Goal: Information Seeking & Learning: Learn about a topic

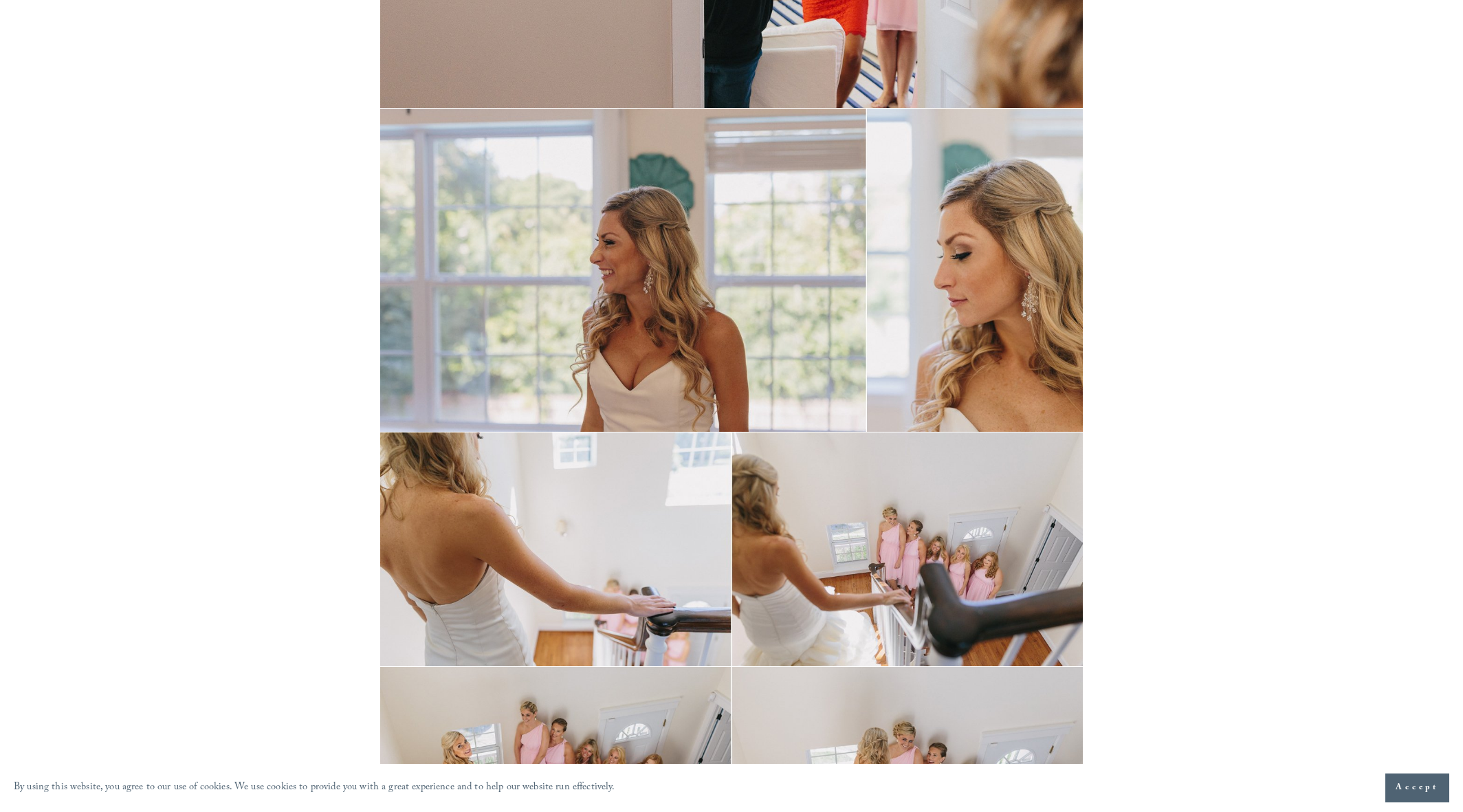
scroll to position [7067, 0]
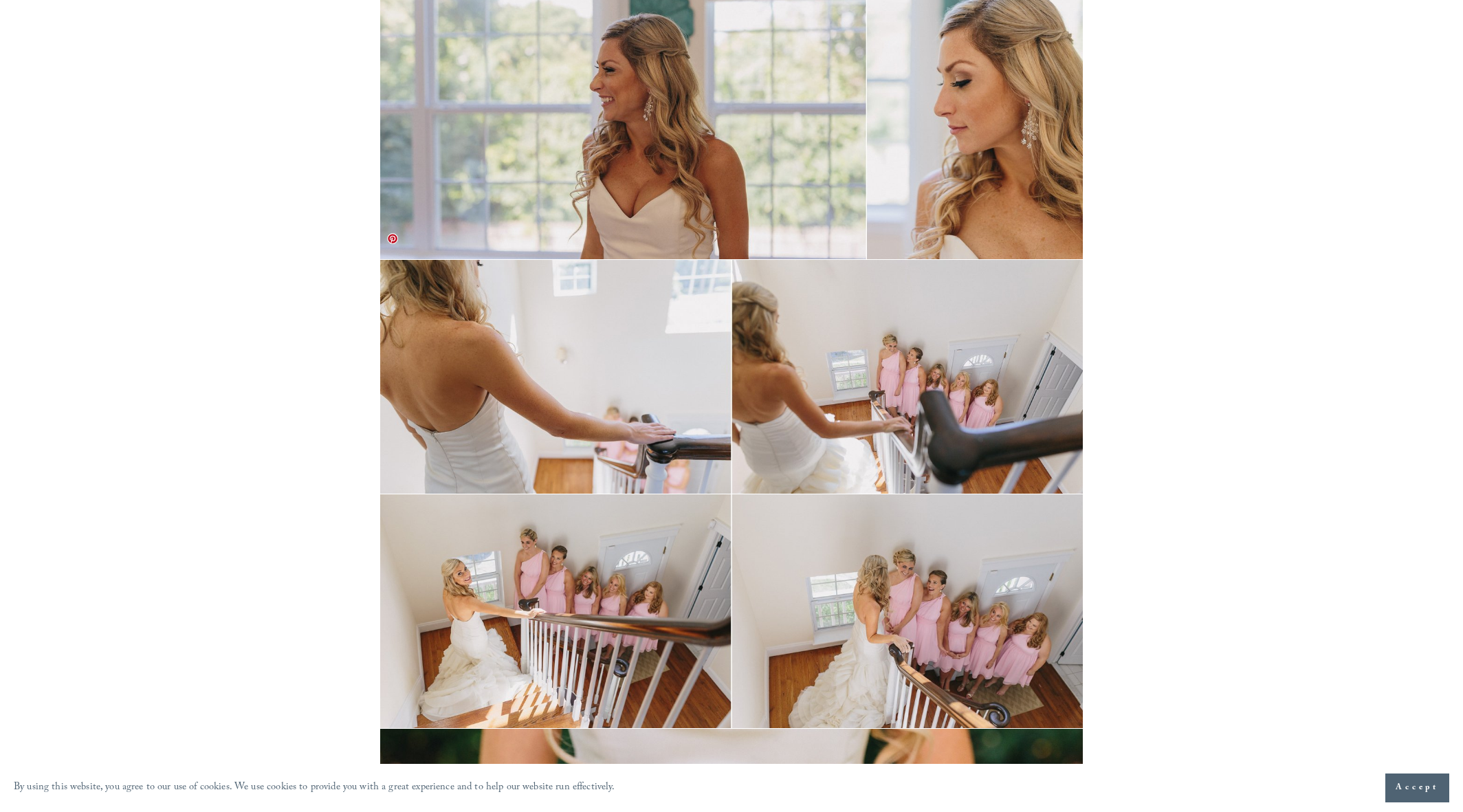
click at [650, 355] on img at bounding box center [732, 377] width 702 height 233
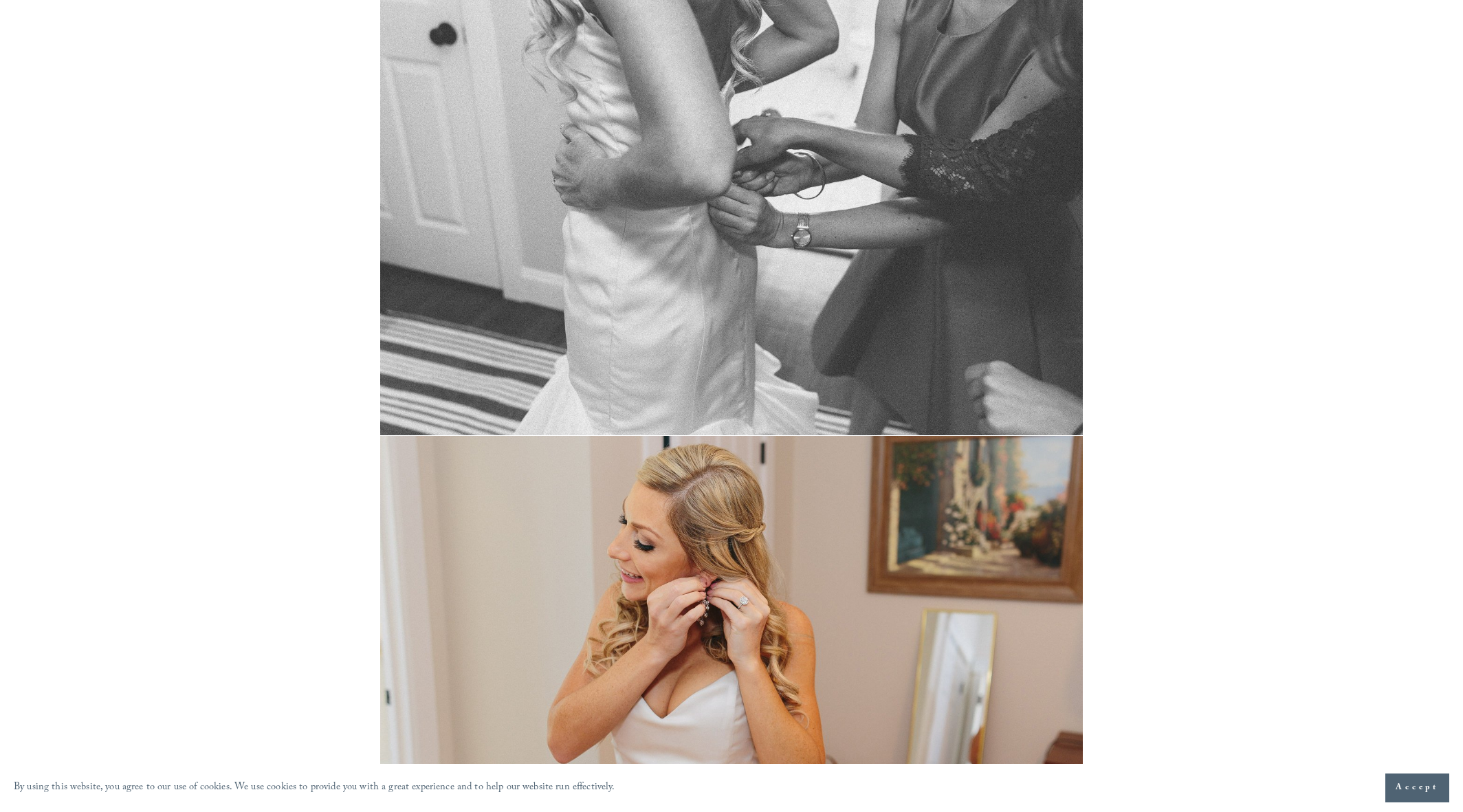
scroll to position [0, 0]
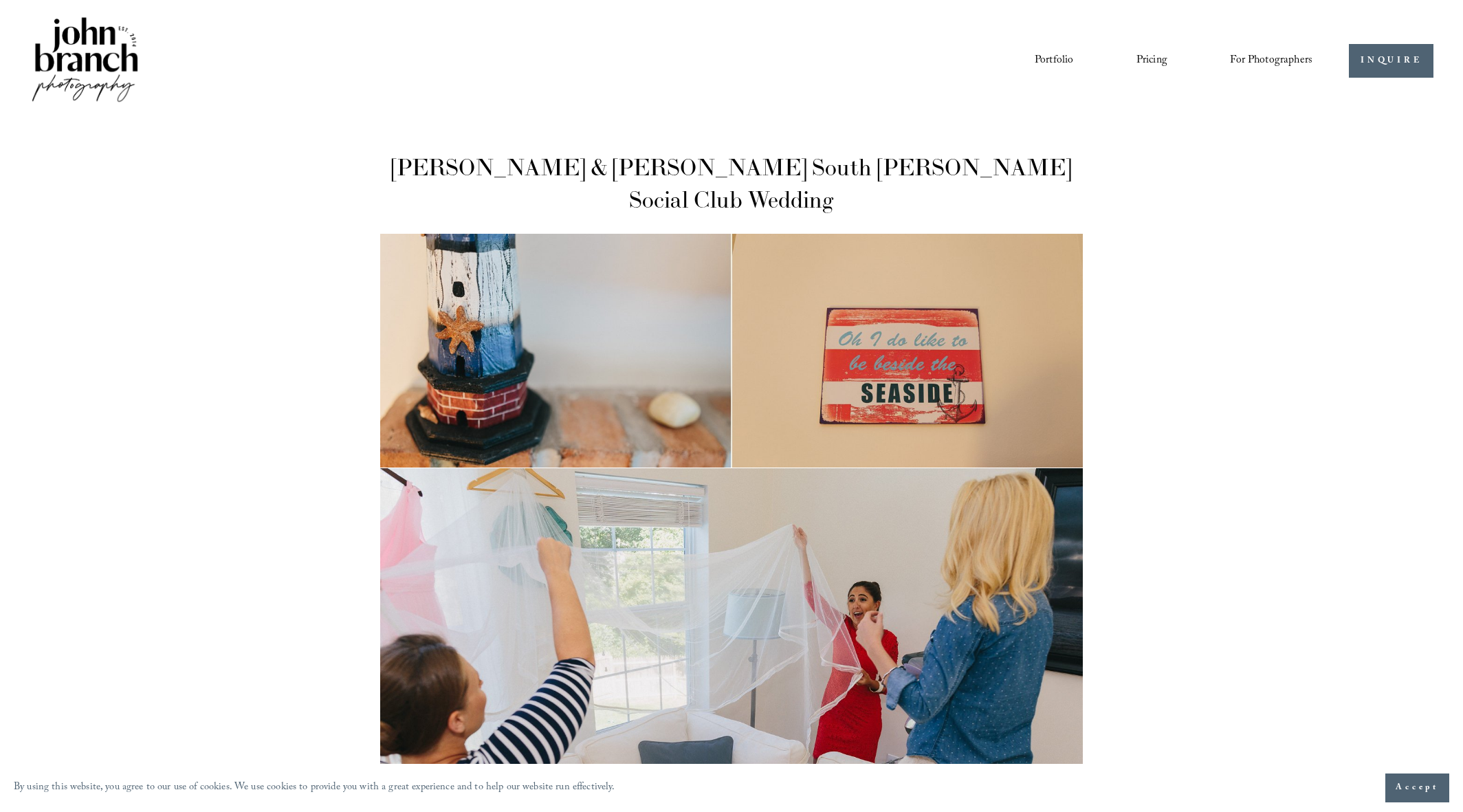
click at [82, 53] on img at bounding box center [85, 61] width 111 height 93
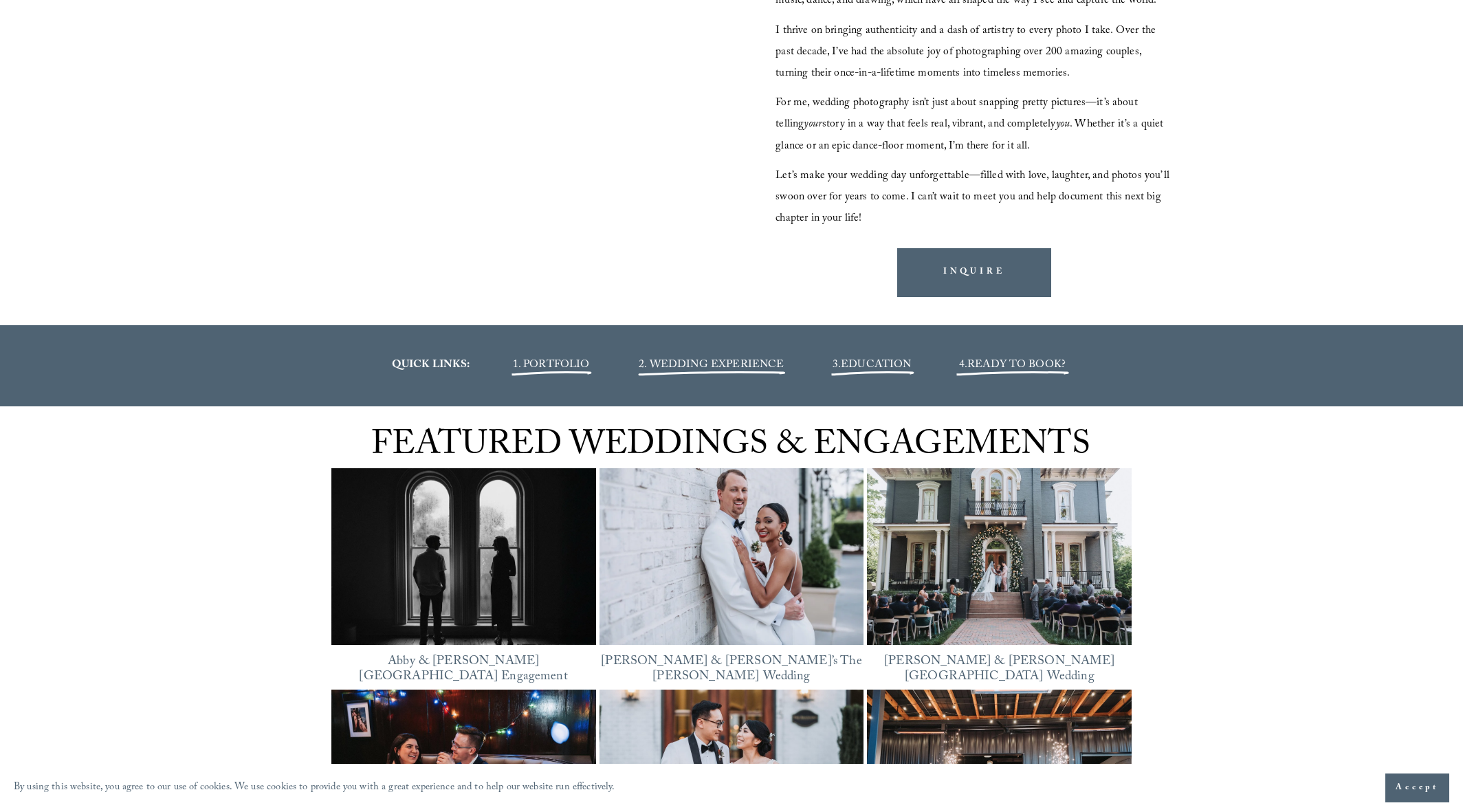
scroll to position [1912, 0]
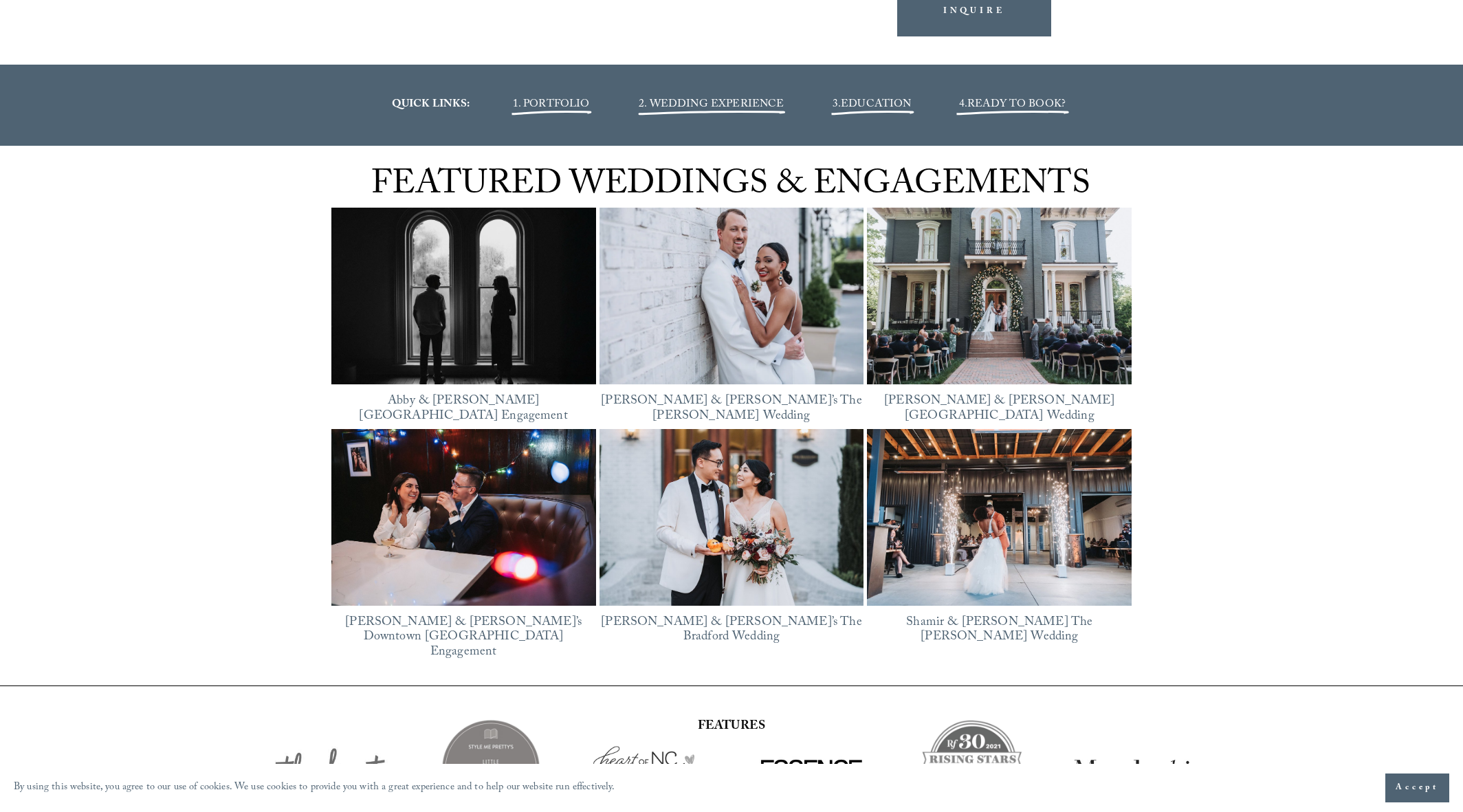
click at [533, 111] on span "1. PORTFOLIO" at bounding box center [551, 105] width 77 height 19
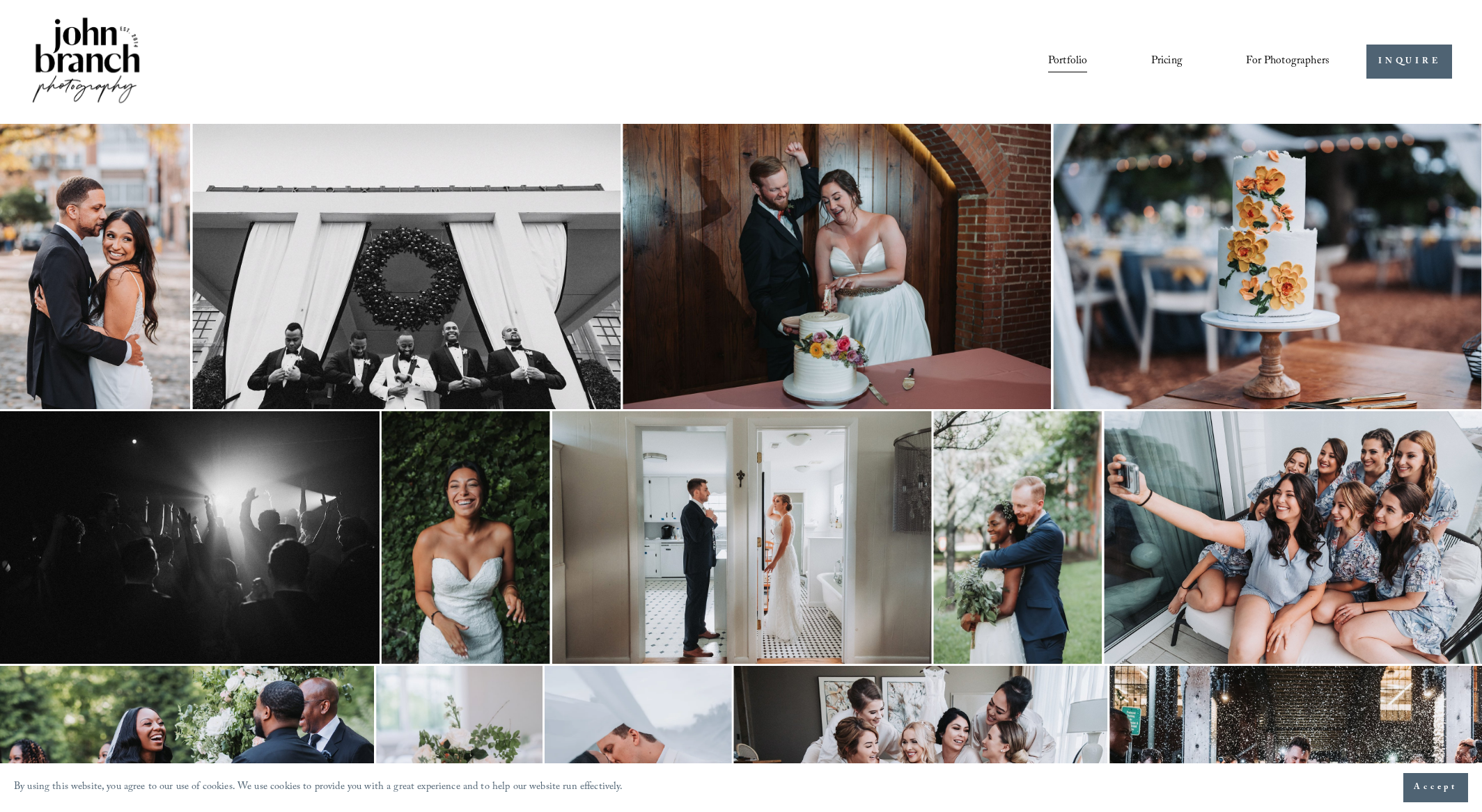
click at [441, 295] on img at bounding box center [406, 266] width 429 height 285
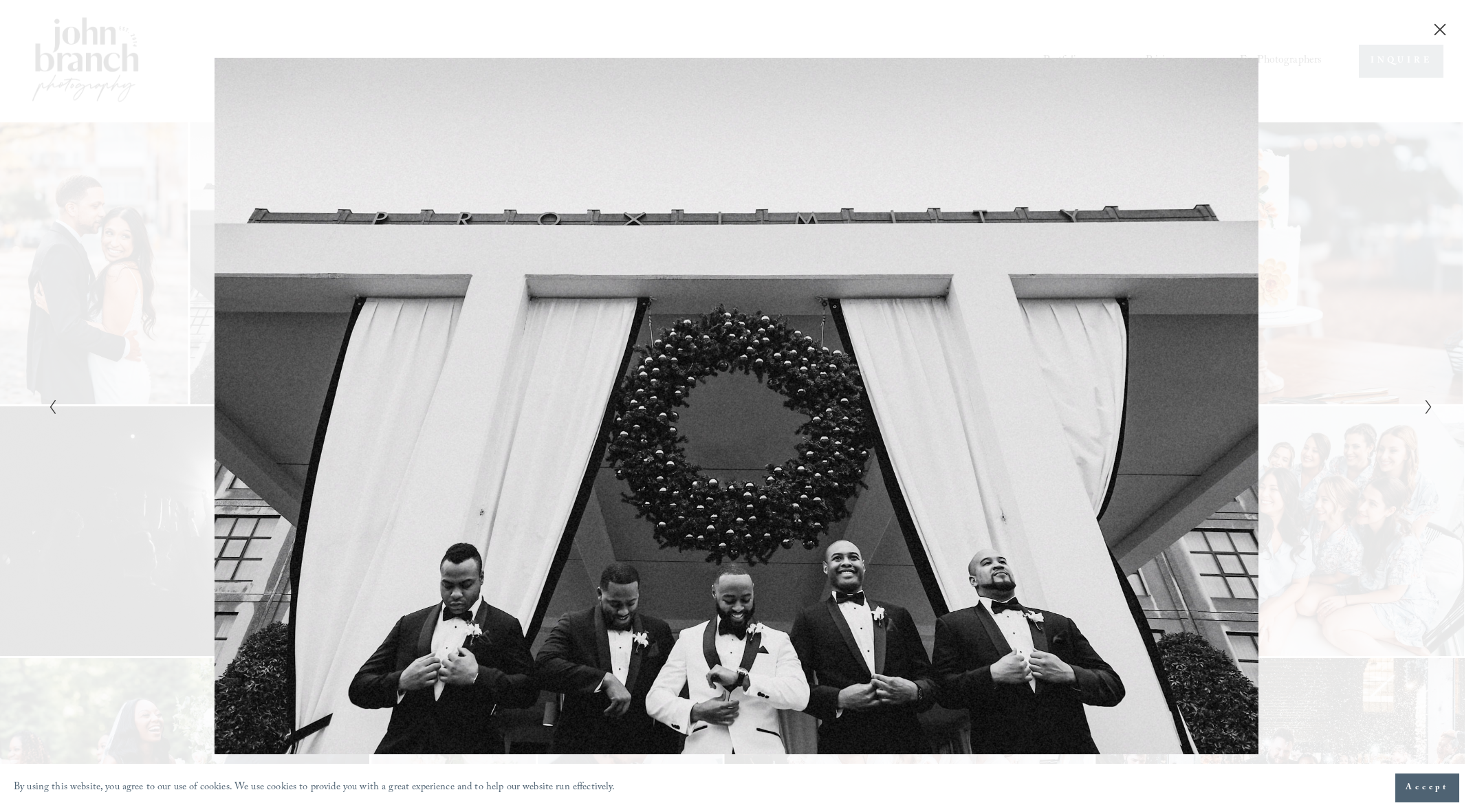
click at [1438, 406] on div "Gallery" at bounding box center [736, 406] width 1473 height 812
click at [1428, 405] on icon "Next Slide" at bounding box center [1429, 407] width 9 height 17
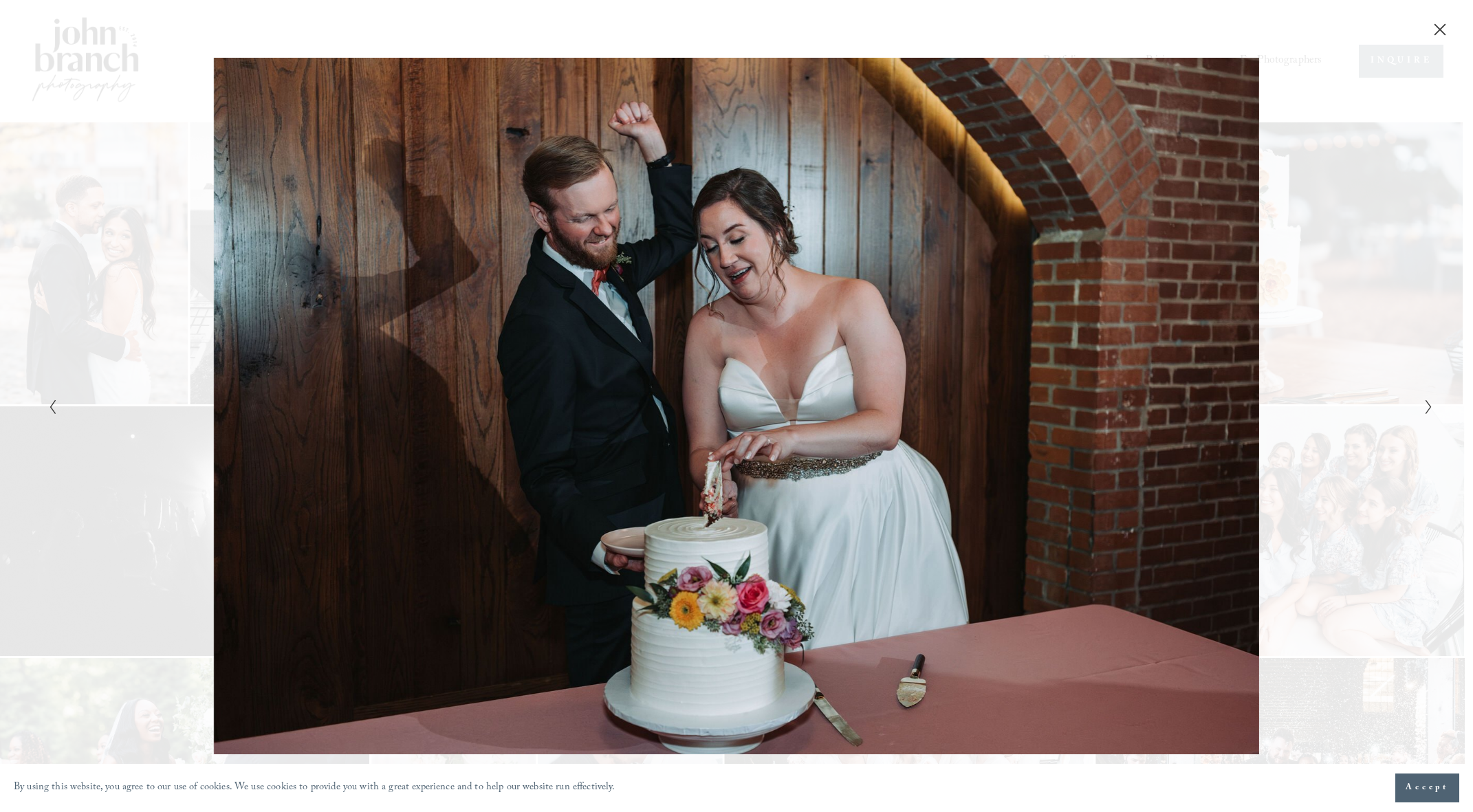
click at [1428, 405] on icon "Next Slide" at bounding box center [1429, 407] width 9 height 17
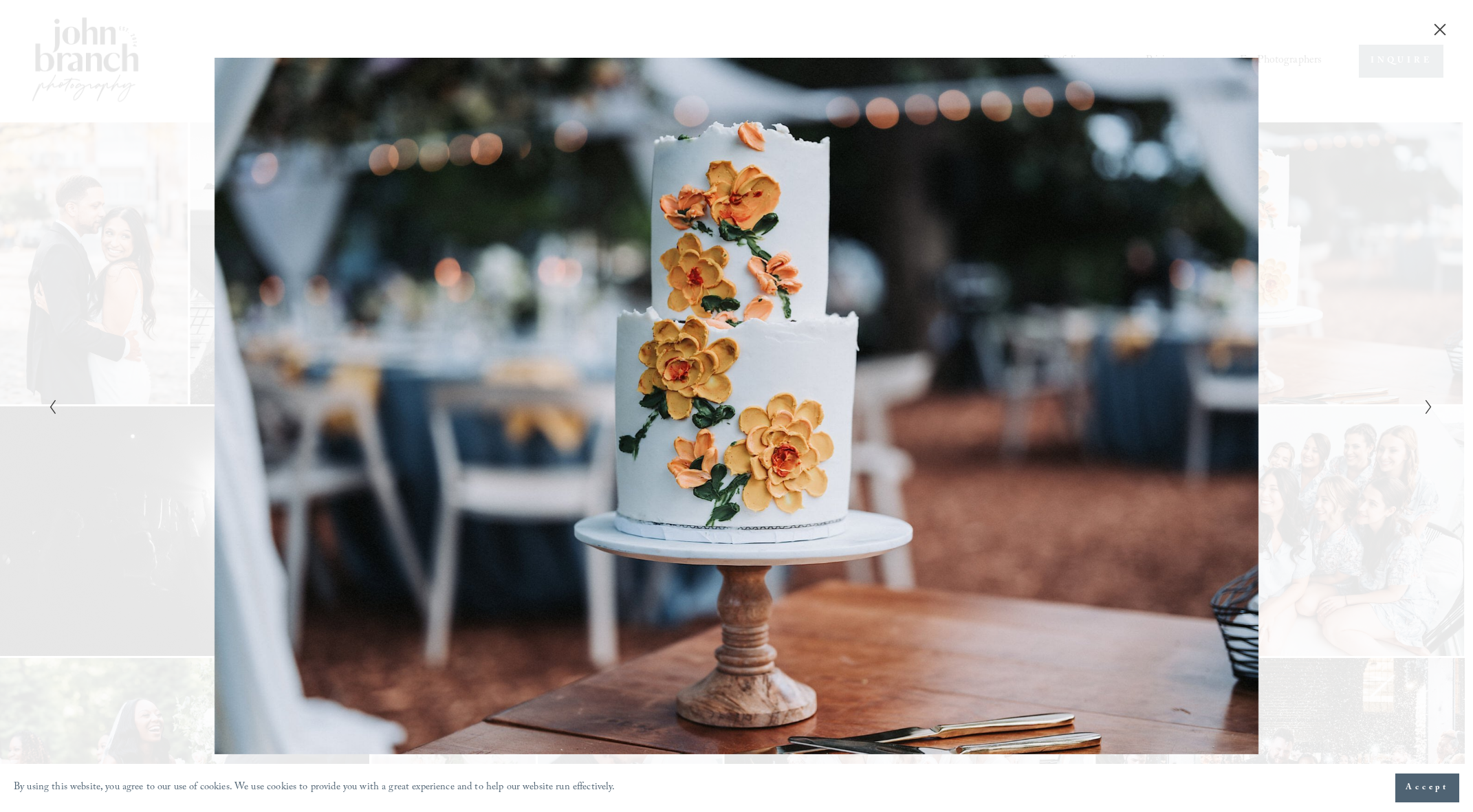
click at [1428, 405] on icon "Next Slide" at bounding box center [1429, 407] width 9 height 17
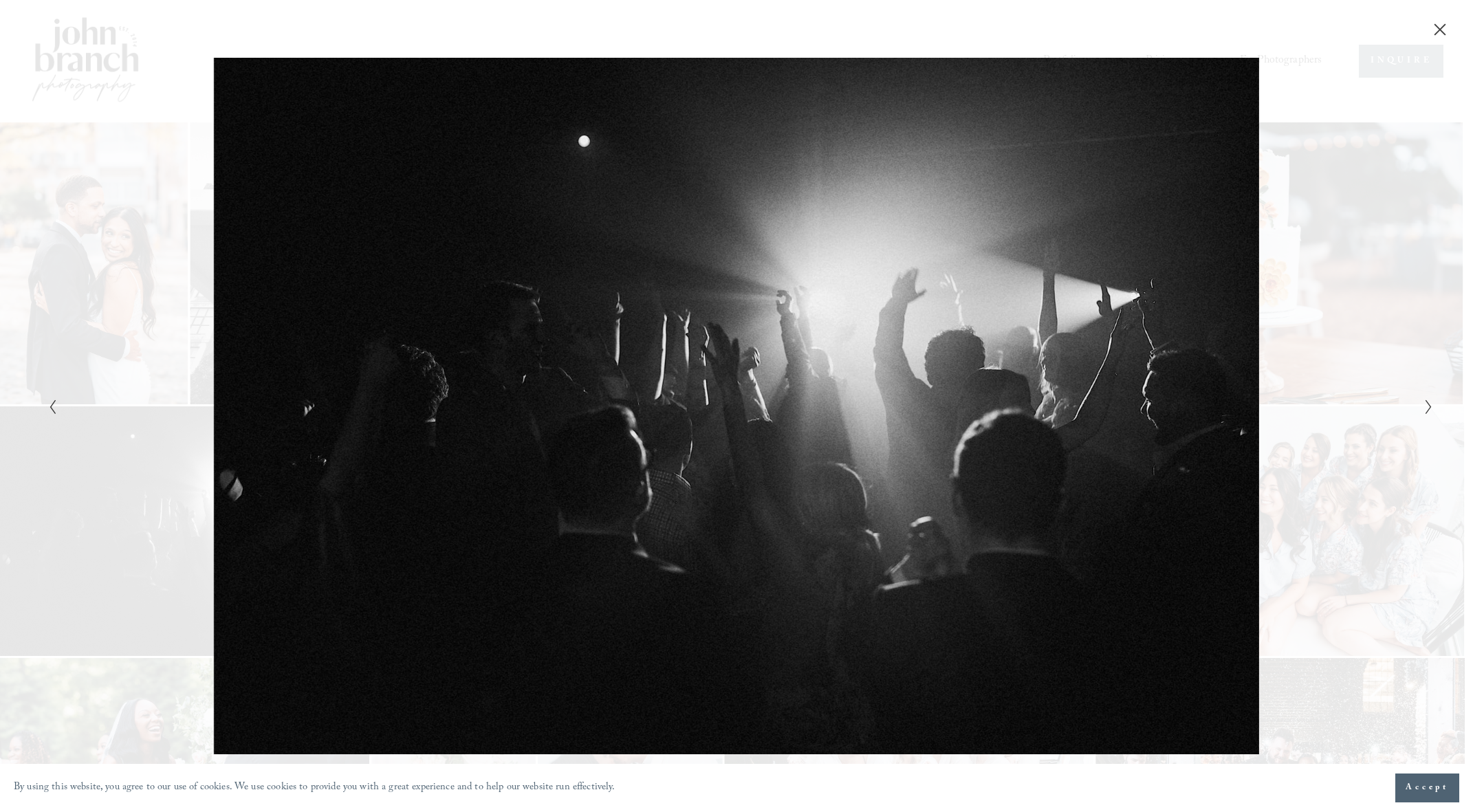
click at [1428, 405] on icon "Next Slide" at bounding box center [1429, 407] width 9 height 17
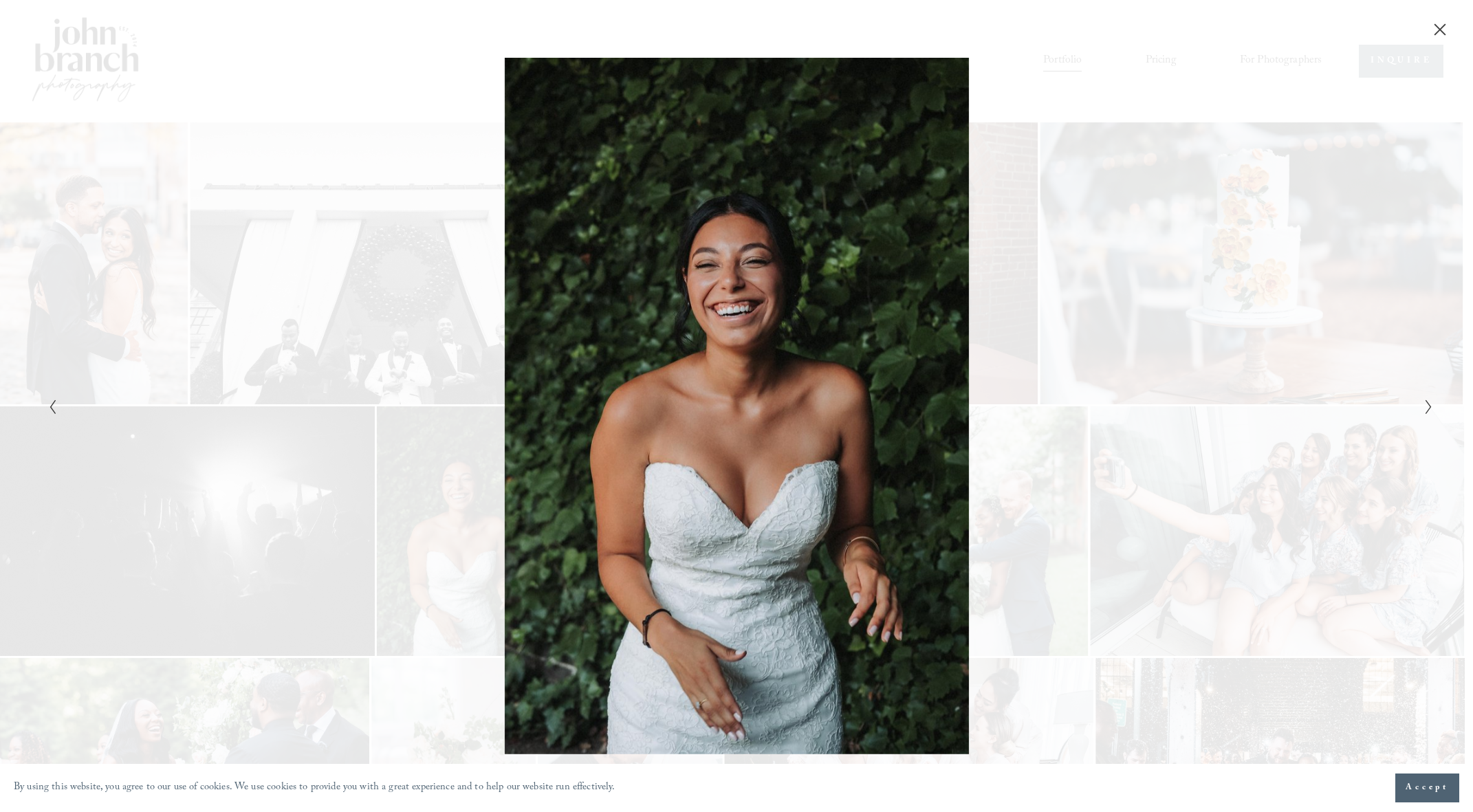
click at [1428, 405] on icon "Next Slide" at bounding box center [1429, 407] width 9 height 17
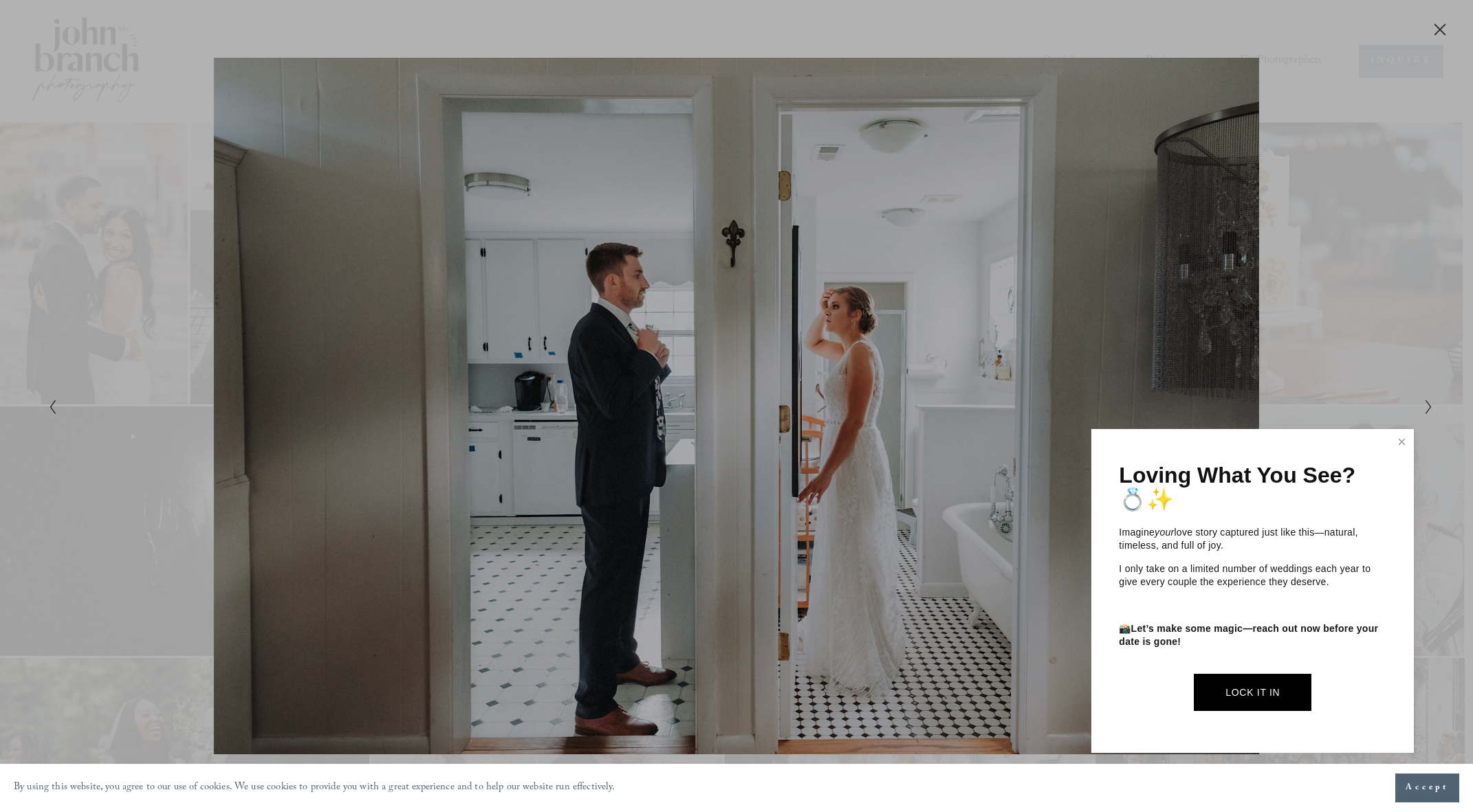
click at [1428, 405] on div at bounding box center [736, 406] width 1473 height 812
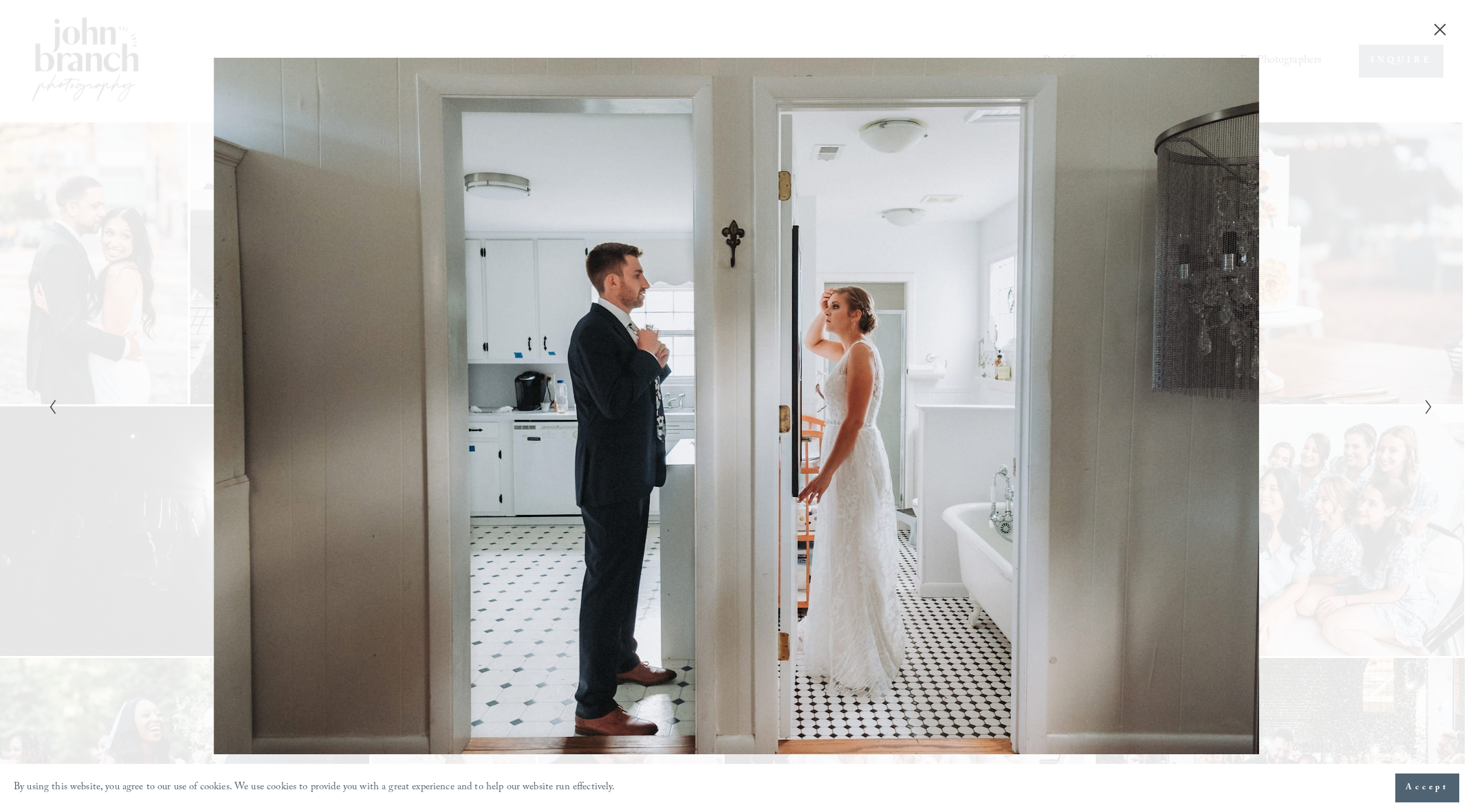
click at [1428, 405] on icon "Next Slide" at bounding box center [1429, 407] width 9 height 17
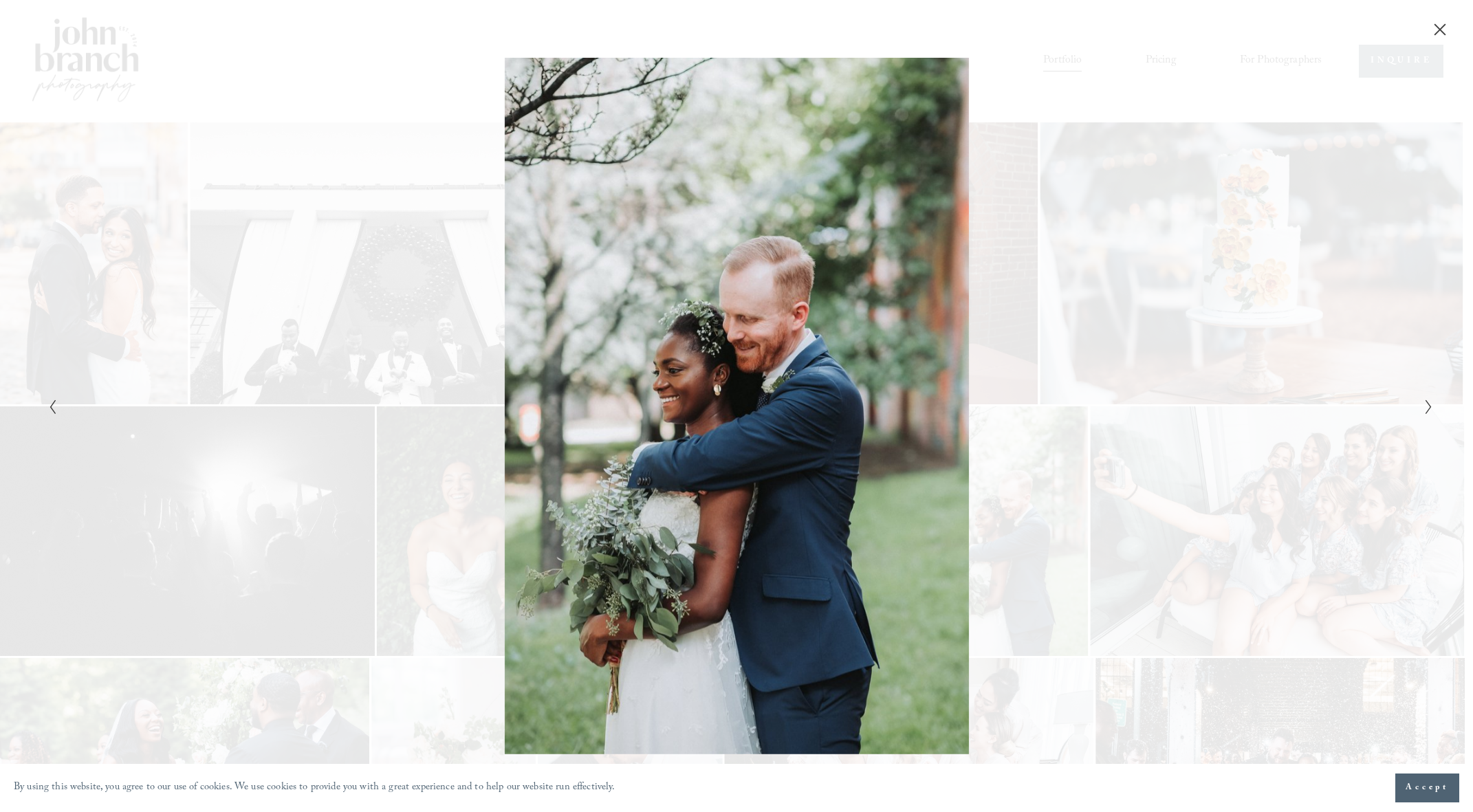
click at [1428, 405] on icon "Next Slide" at bounding box center [1429, 407] width 9 height 17
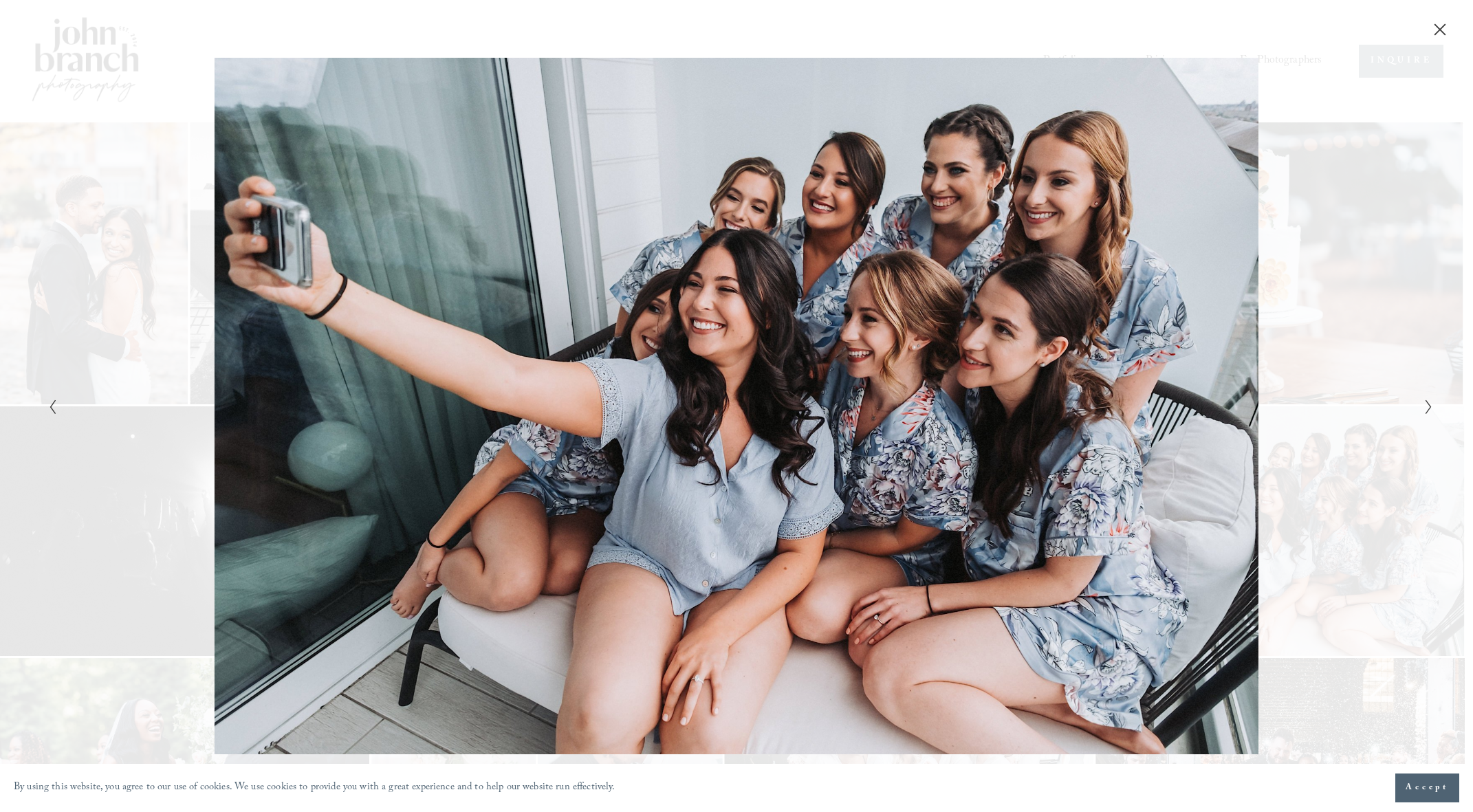
click at [1428, 405] on icon "Next Slide" at bounding box center [1429, 407] width 9 height 17
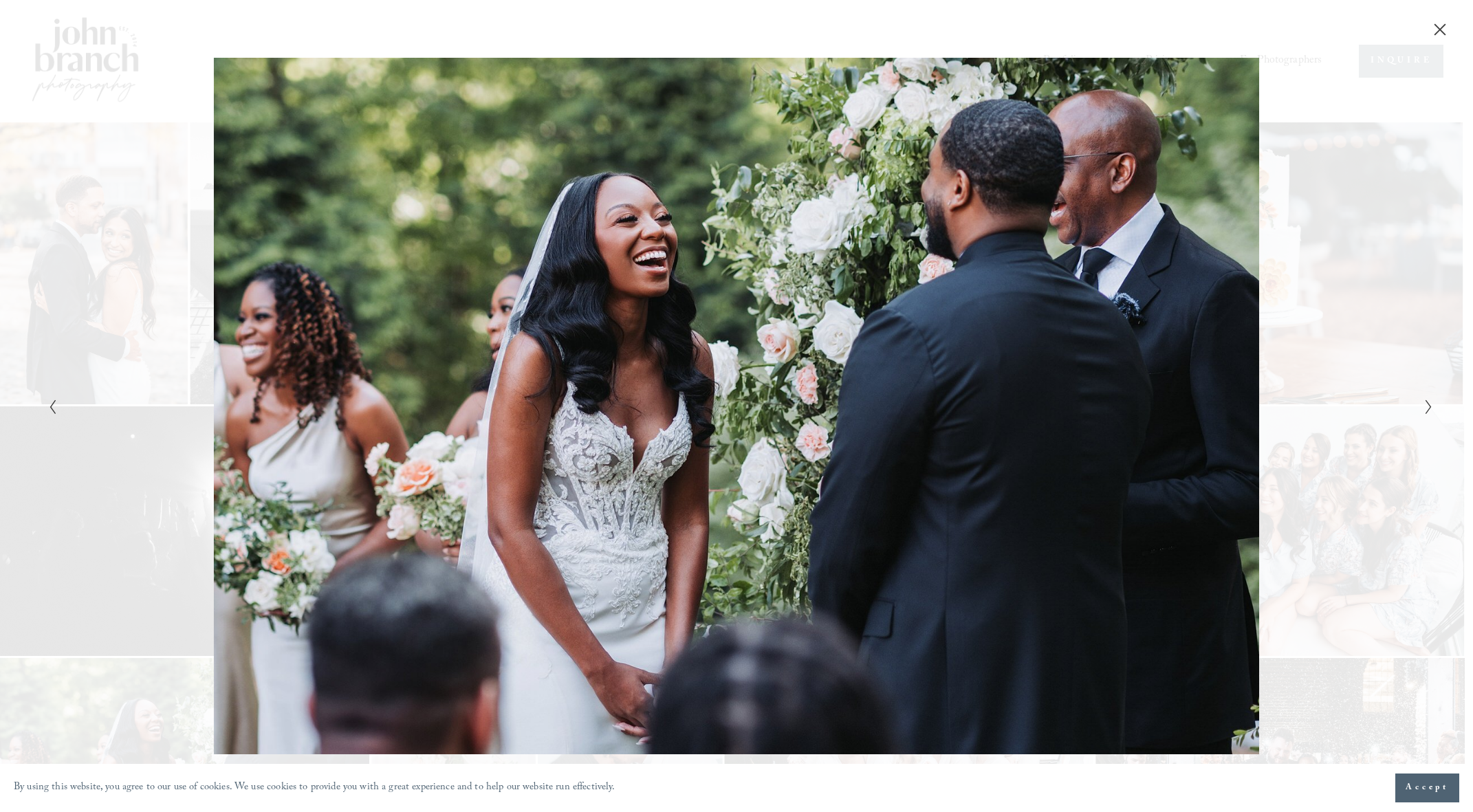
click at [1428, 405] on icon "Next Slide" at bounding box center [1429, 407] width 9 height 17
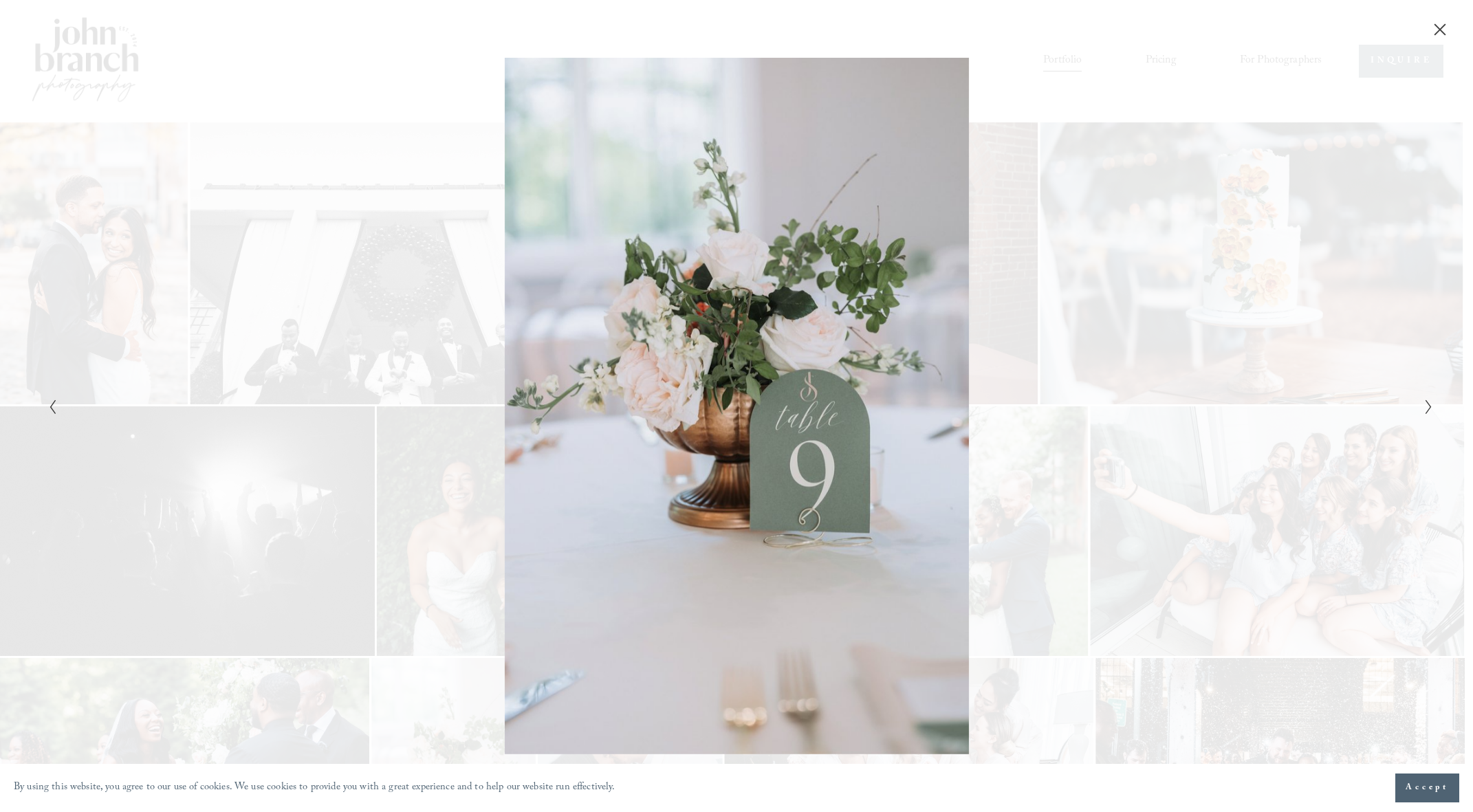
click at [1428, 405] on icon "Next Slide" at bounding box center [1429, 407] width 9 height 17
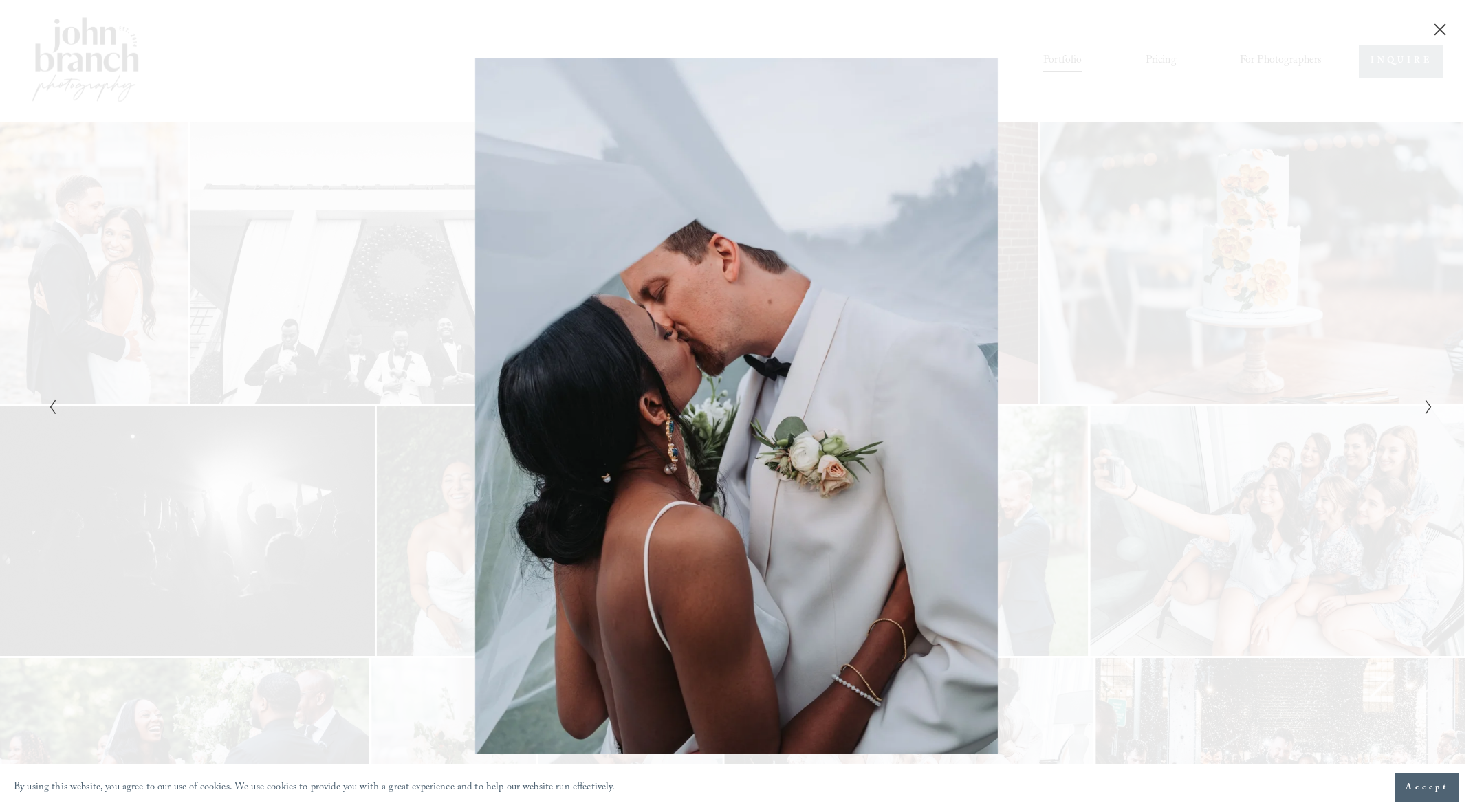
click at [1428, 405] on icon "Next Slide" at bounding box center [1429, 407] width 9 height 17
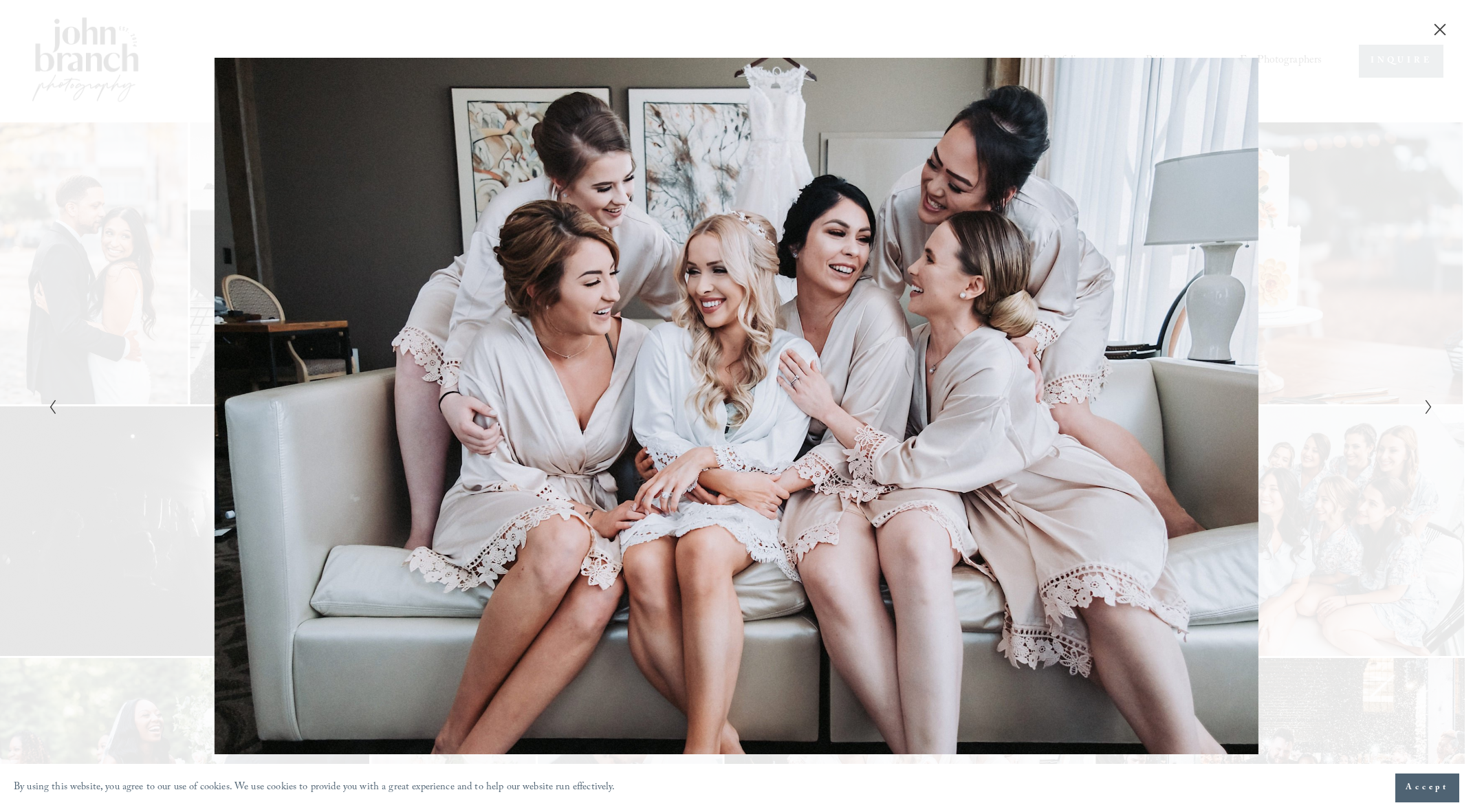
click at [1428, 405] on icon "Next Slide" at bounding box center [1429, 407] width 9 height 17
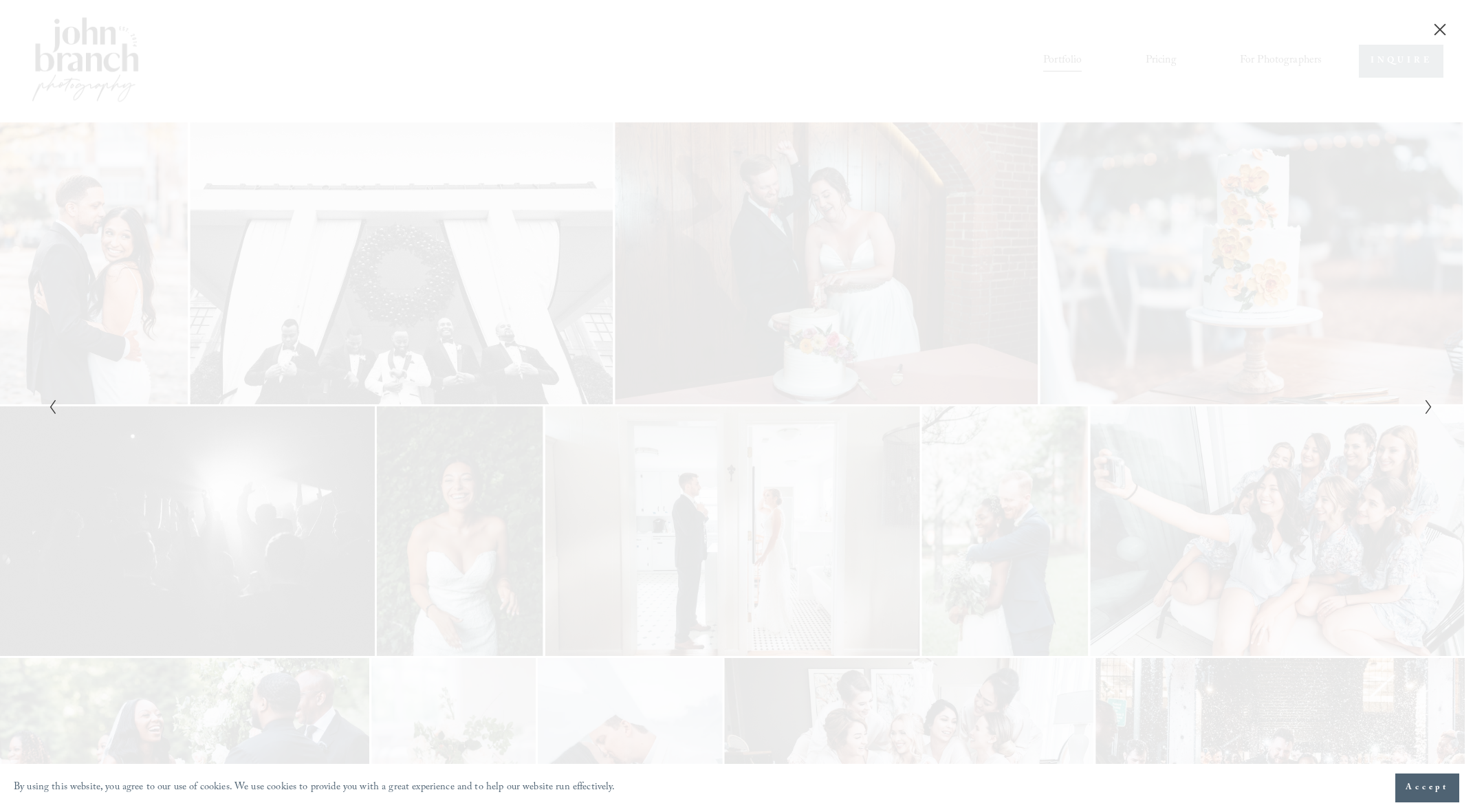
click at [1428, 405] on icon "Next Slide" at bounding box center [1429, 407] width 9 height 17
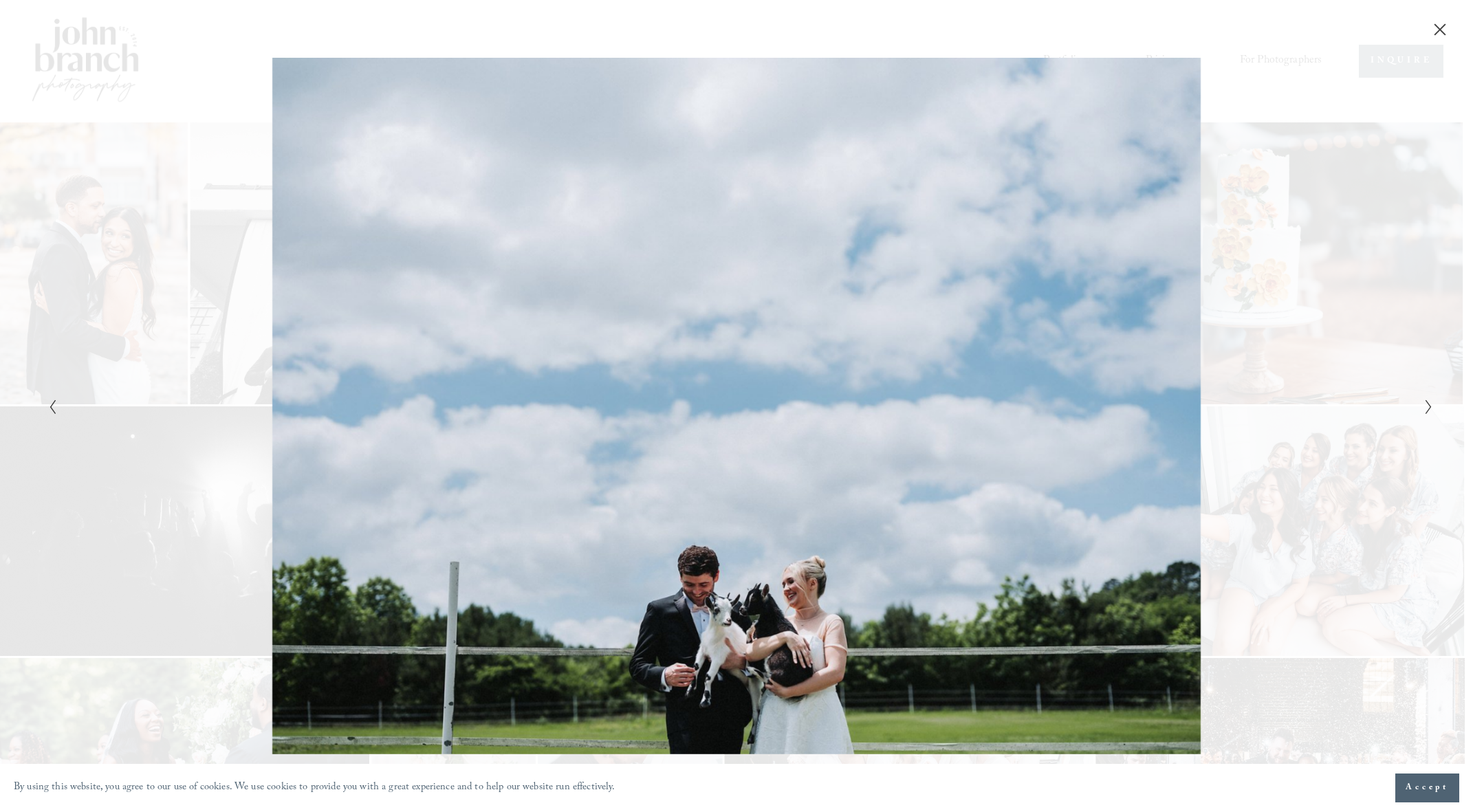
click at [1428, 405] on icon "Next Slide" at bounding box center [1429, 407] width 9 height 17
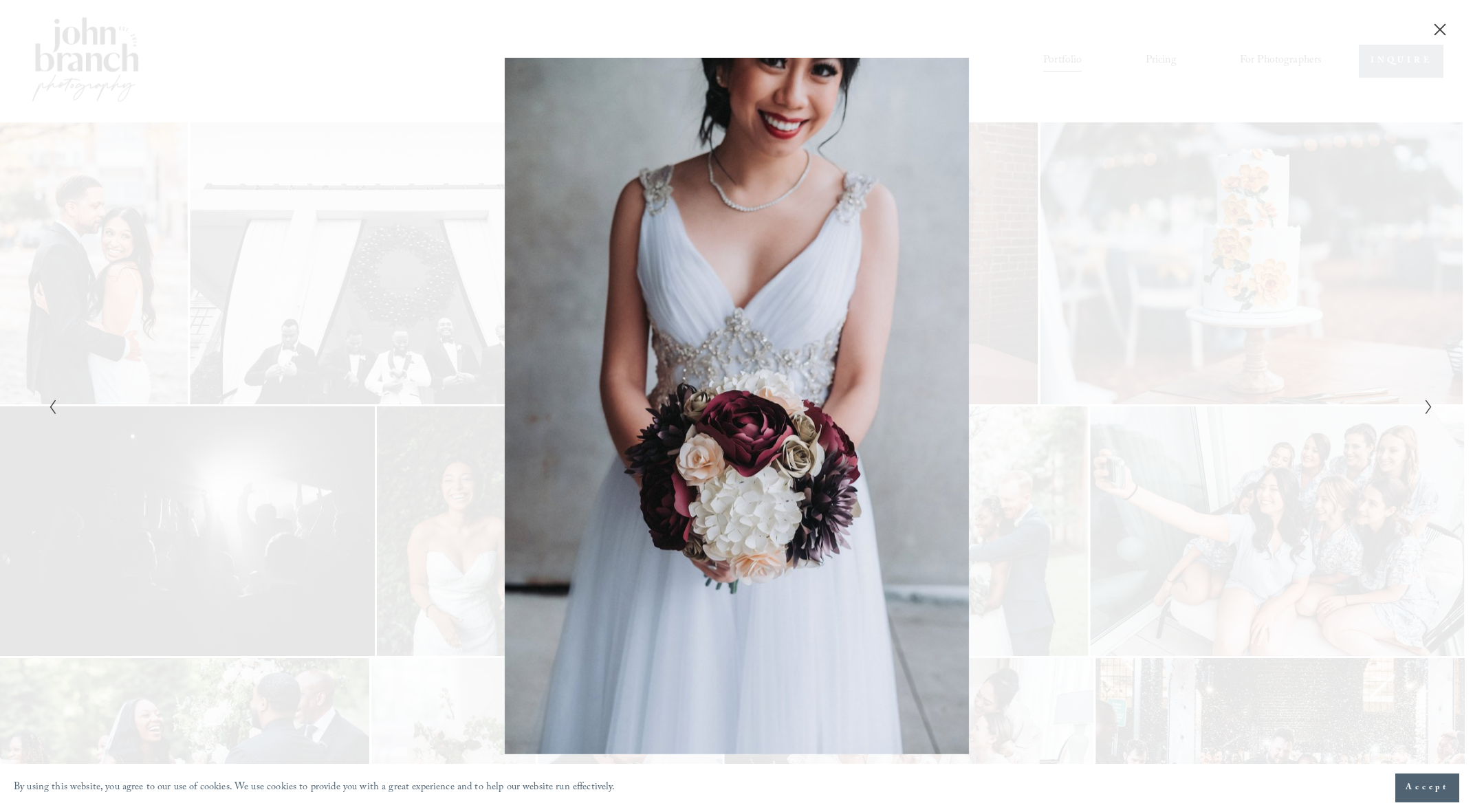
click at [1428, 405] on icon "Next Slide" at bounding box center [1429, 407] width 9 height 17
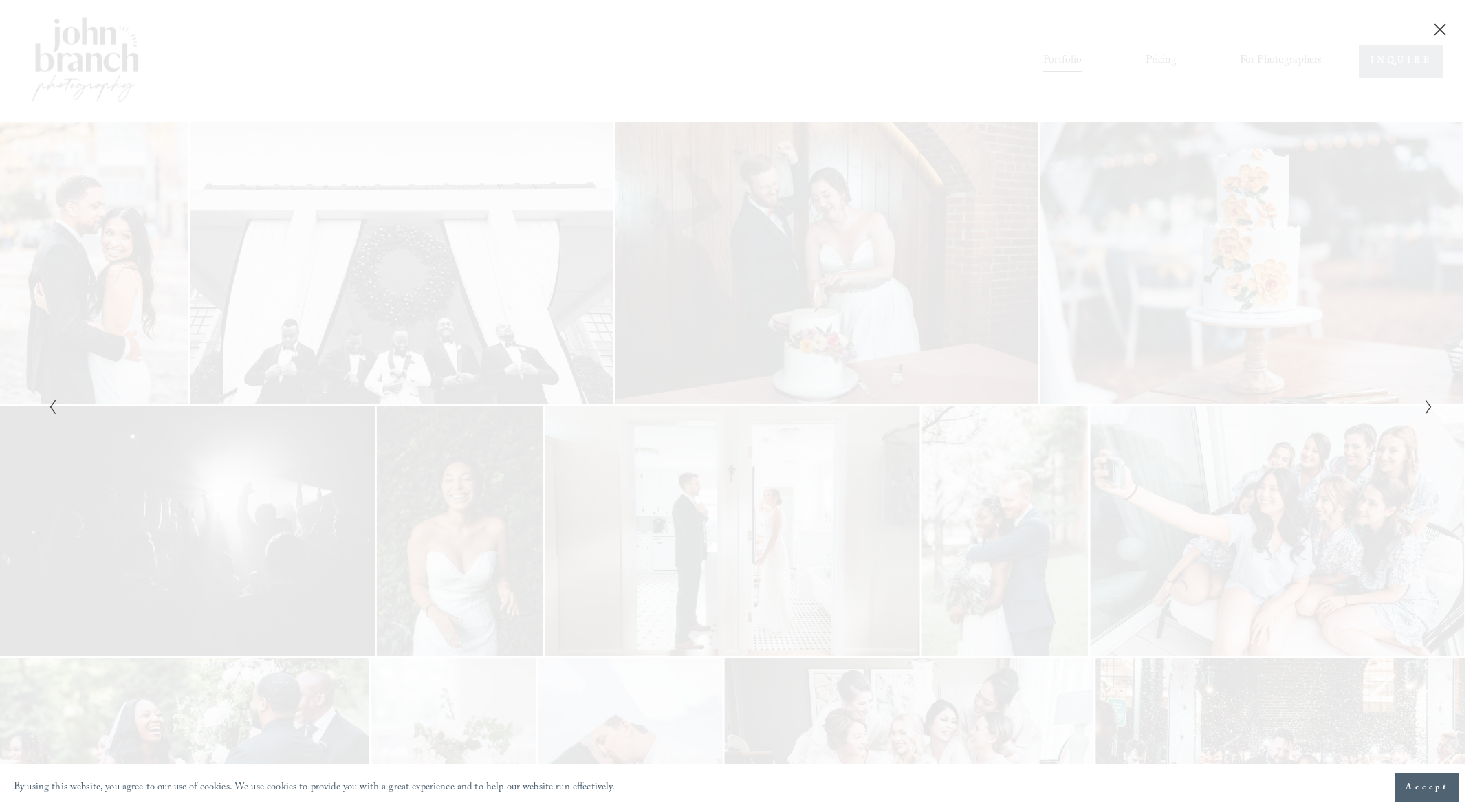
click at [1428, 405] on icon "Next Slide" at bounding box center [1429, 407] width 9 height 17
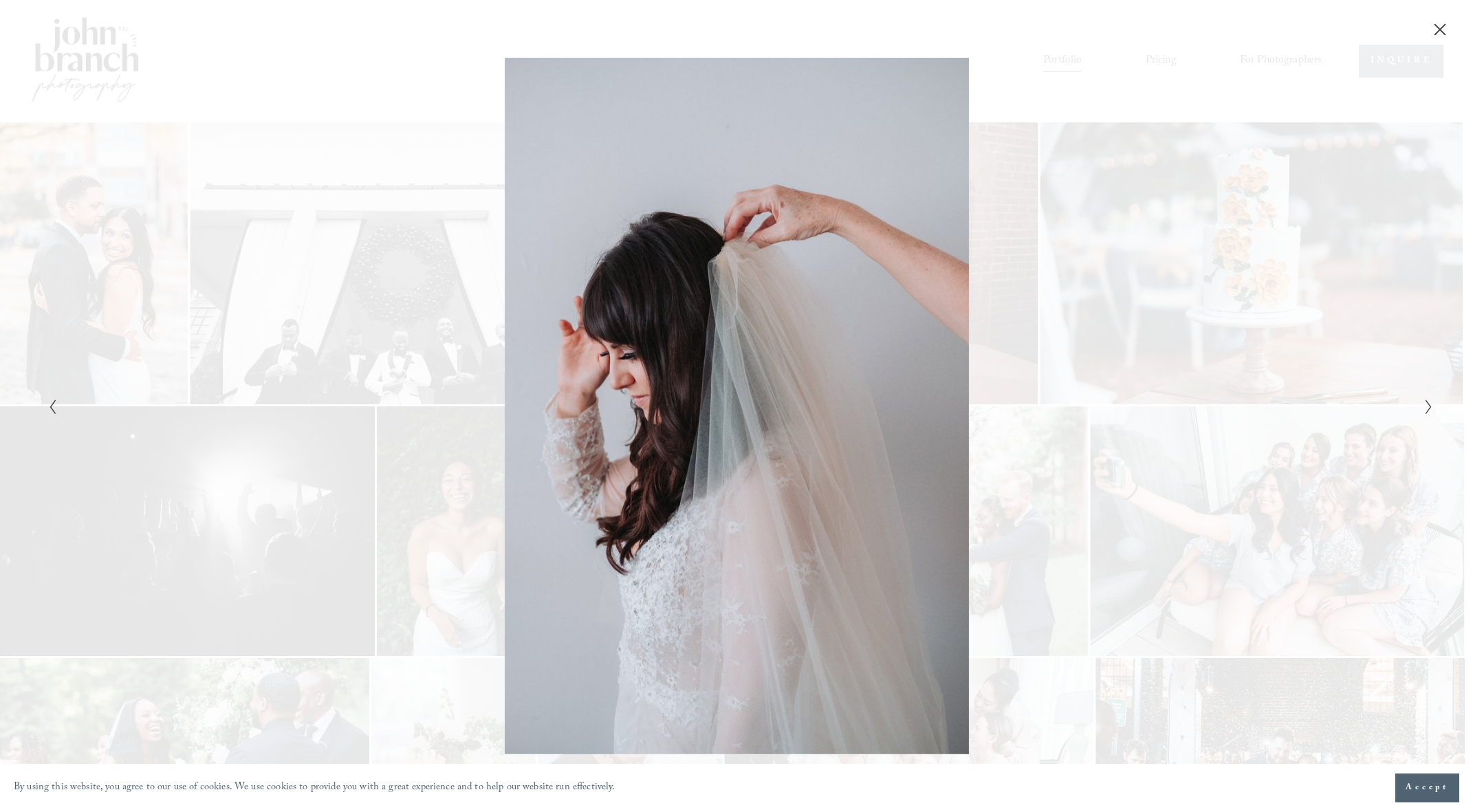
click at [1428, 405] on icon "Next Slide" at bounding box center [1429, 407] width 9 height 17
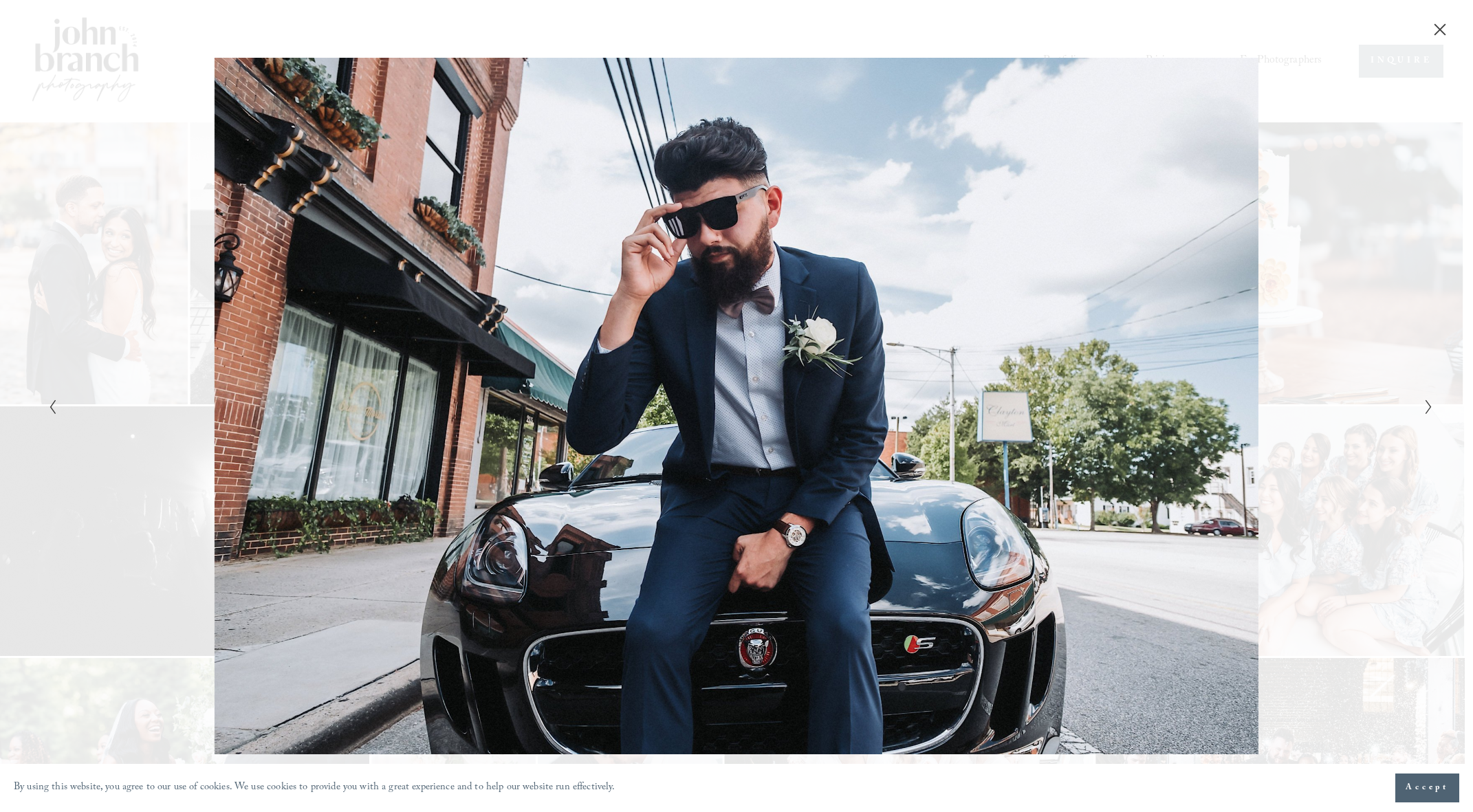
click at [1366, 218] on div "Gallery" at bounding box center [1083, 406] width 693 height 696
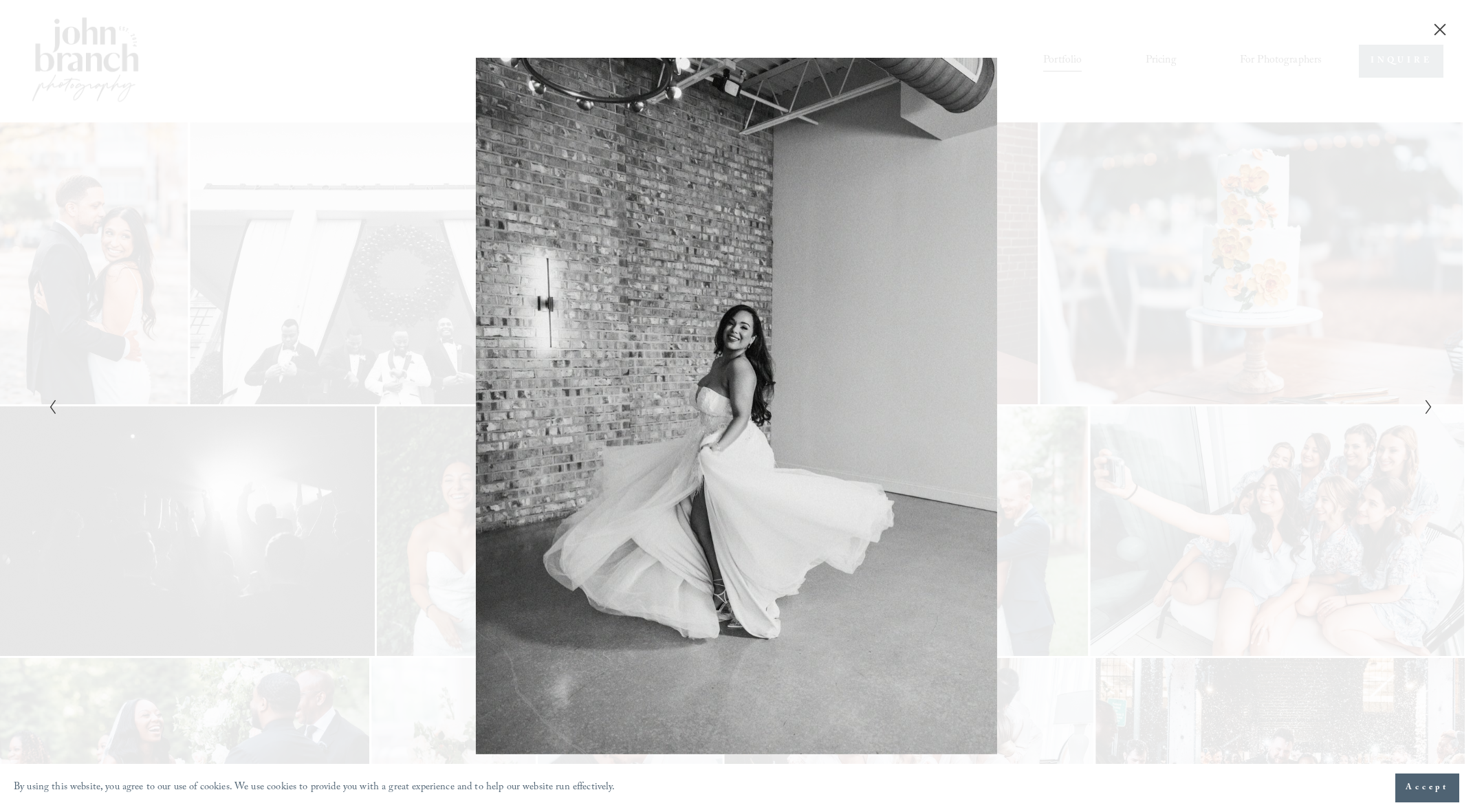
click at [1439, 22] on button "Close" at bounding box center [1441, 30] width 22 height 15
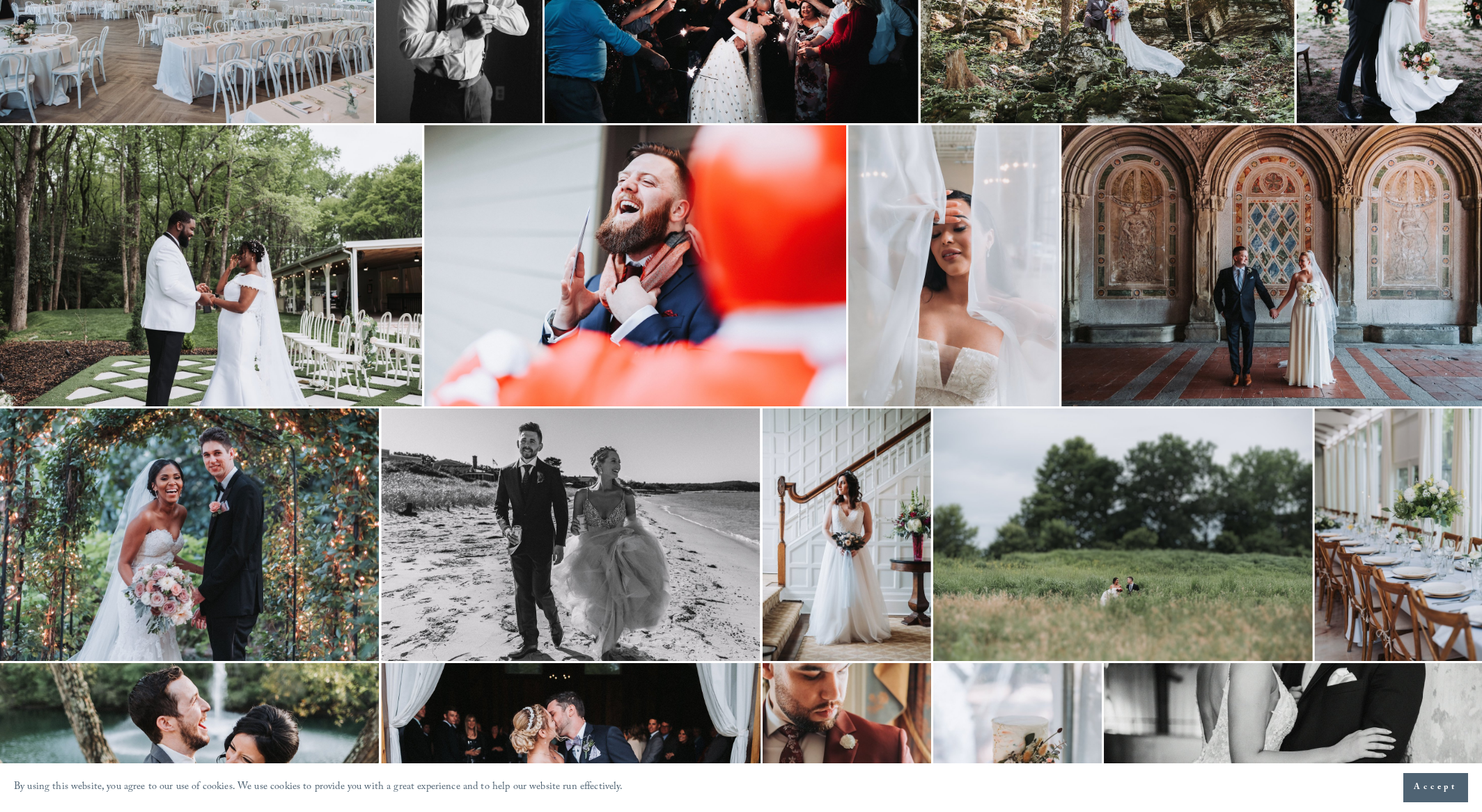
scroll to position [2430, 0]
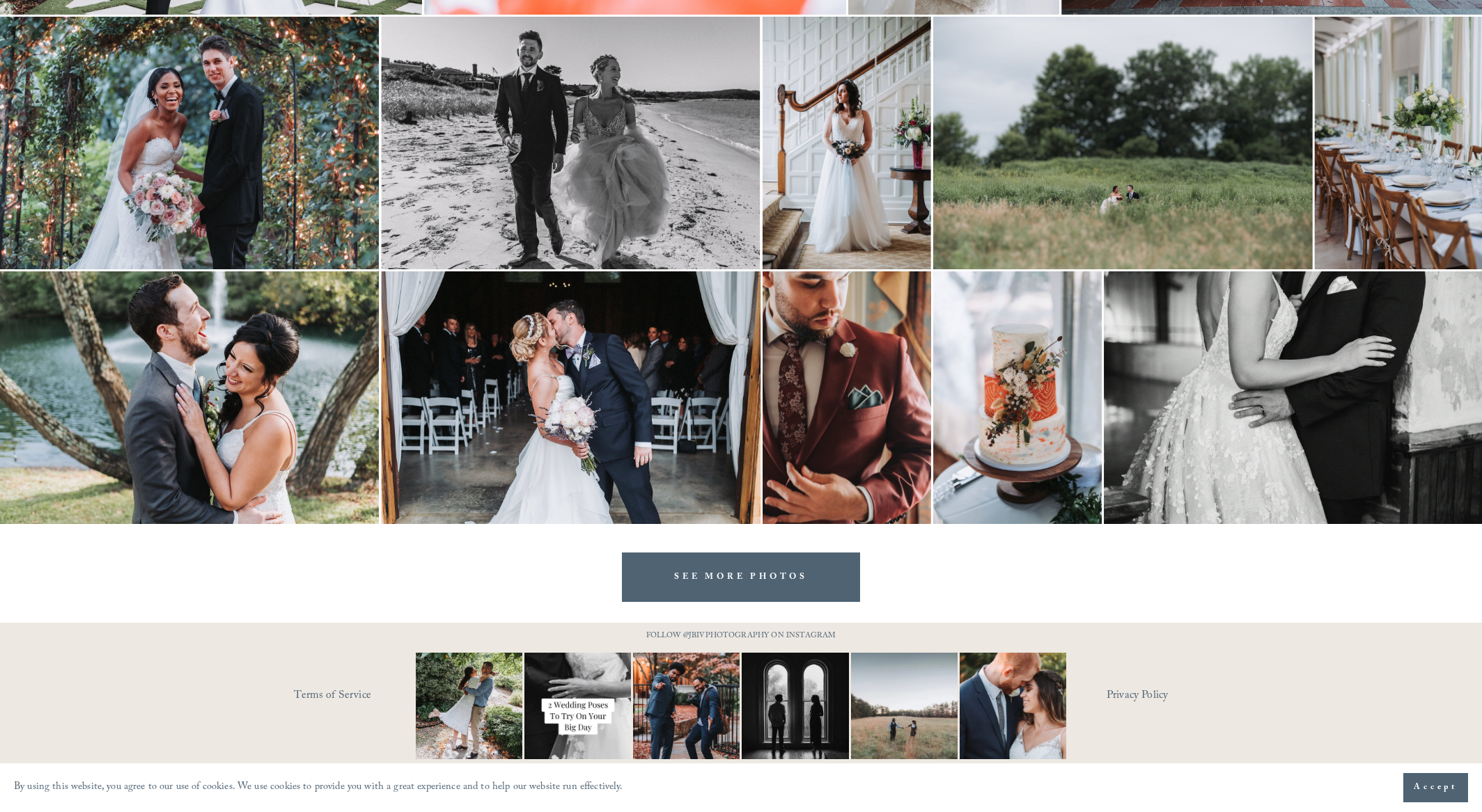
click at [737, 586] on link "SEE MORE PHOTOS" at bounding box center [741, 577] width 238 height 50
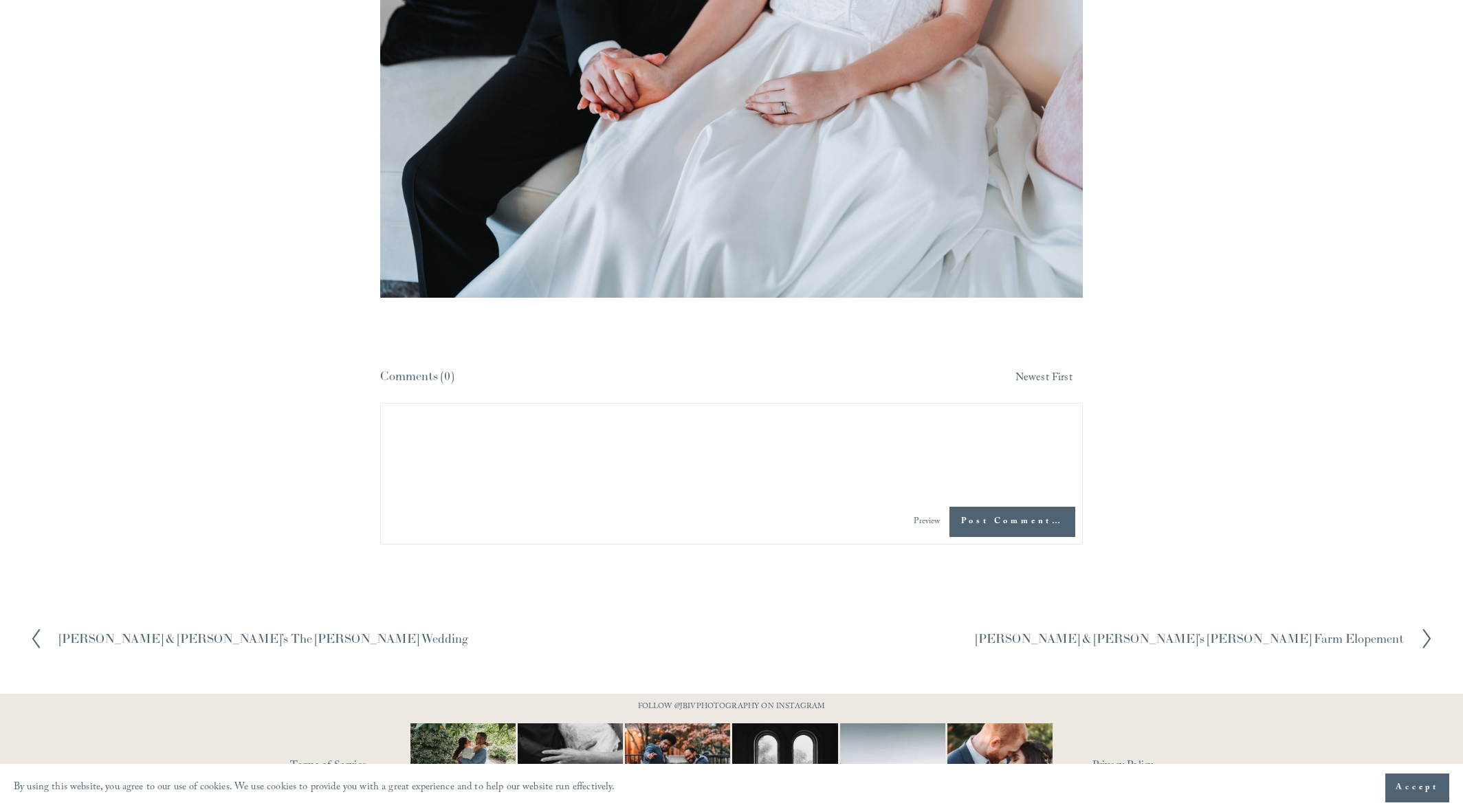
scroll to position [10972, 0]
